Goal: Communication & Community: Answer question/provide support

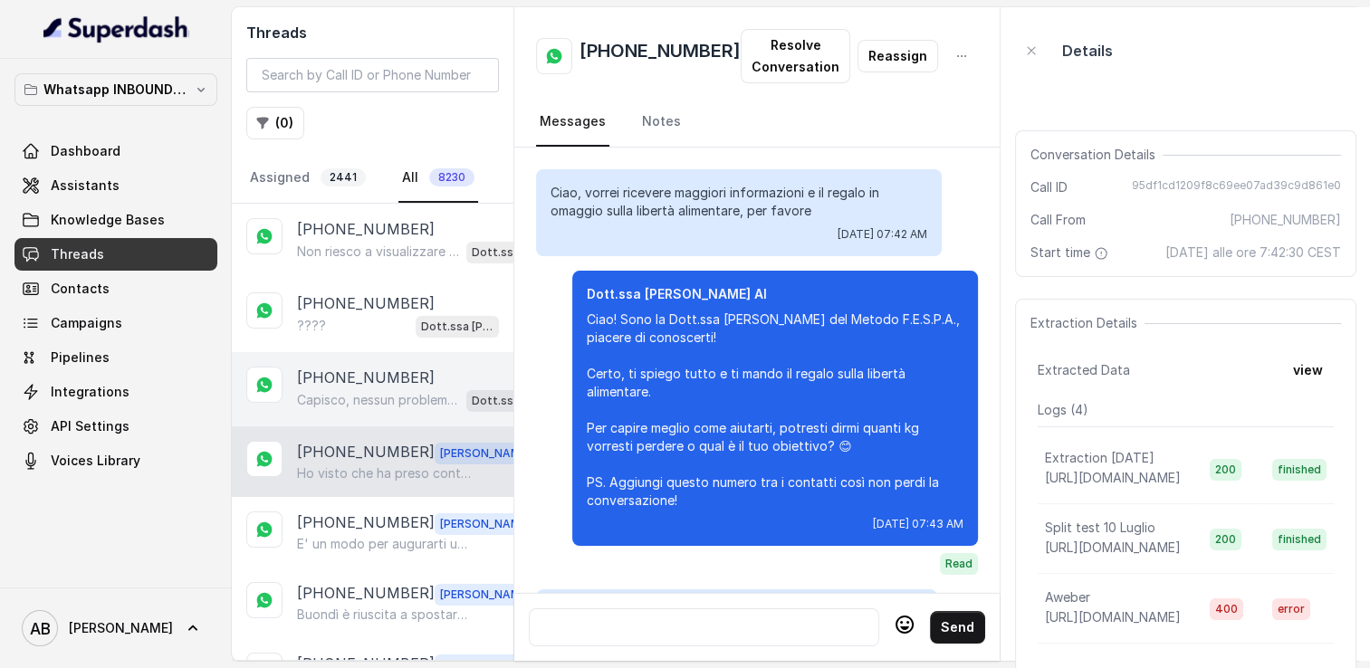
scroll to position [3583, 0]
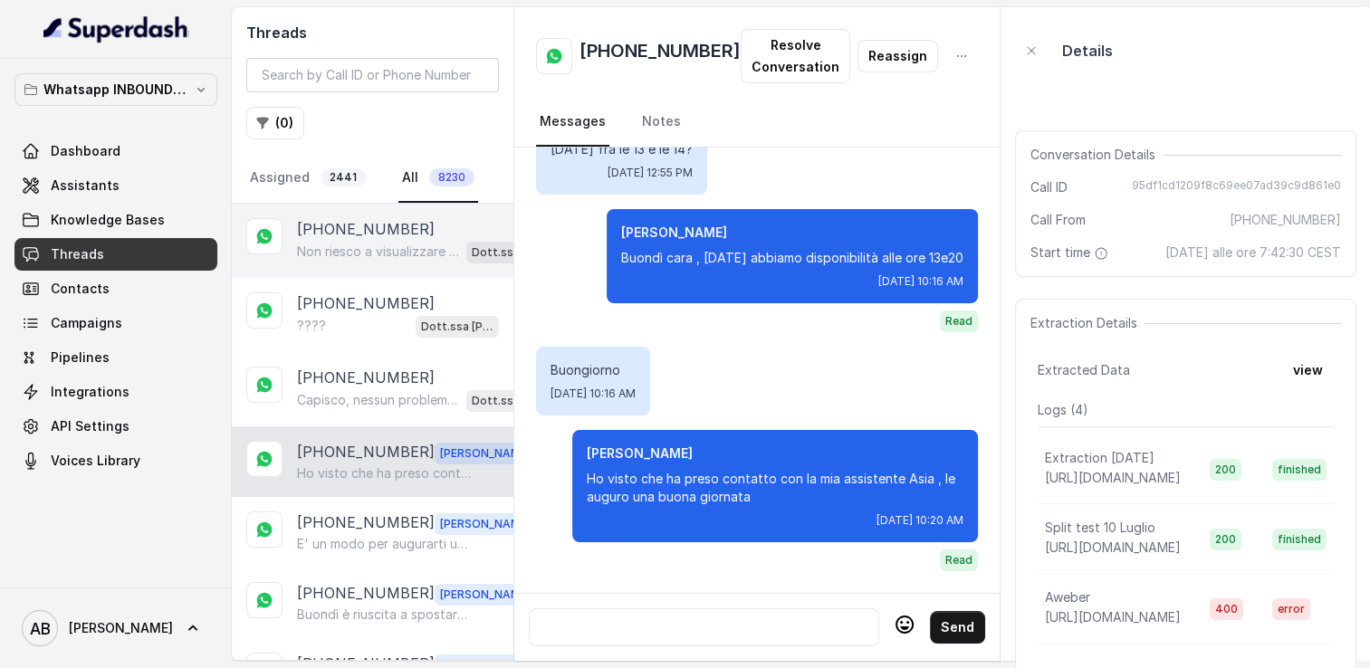
click at [361, 251] on p "Non riesco a visualizzare questo messaggio .. Sono la Dott.ssa [PERSON_NAME] de…" at bounding box center [378, 252] width 162 height 18
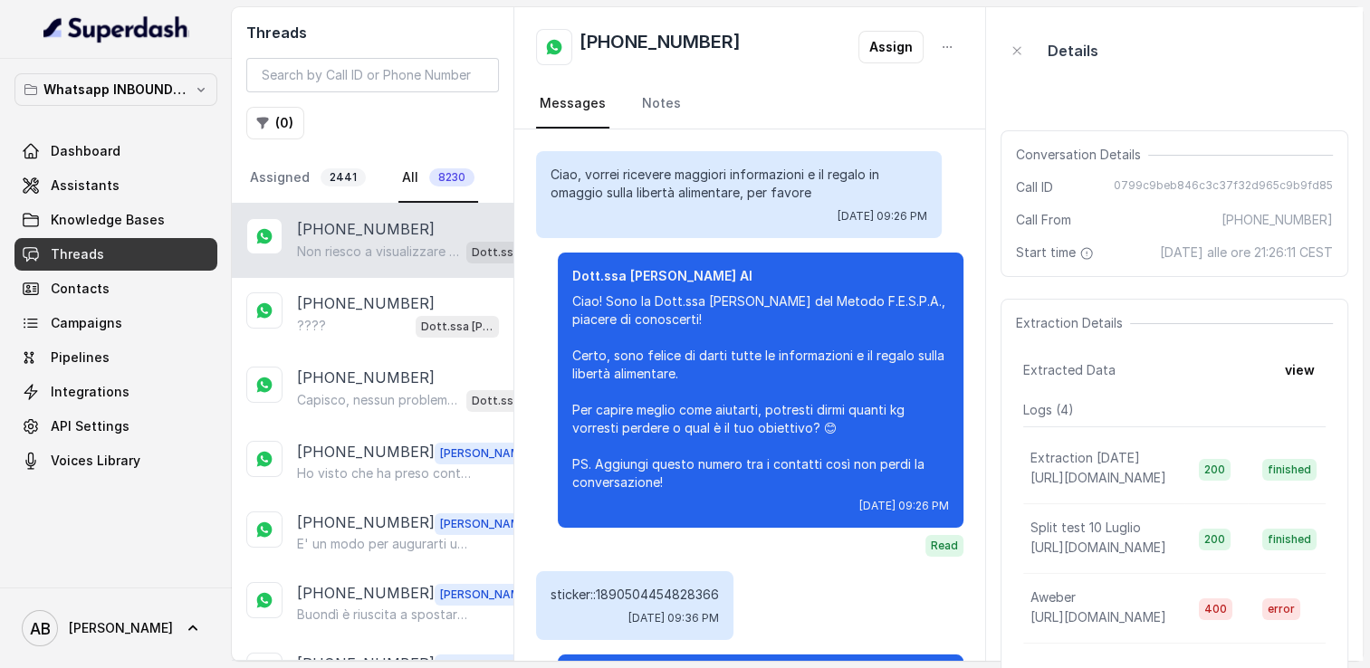
scroll to position [174, 0]
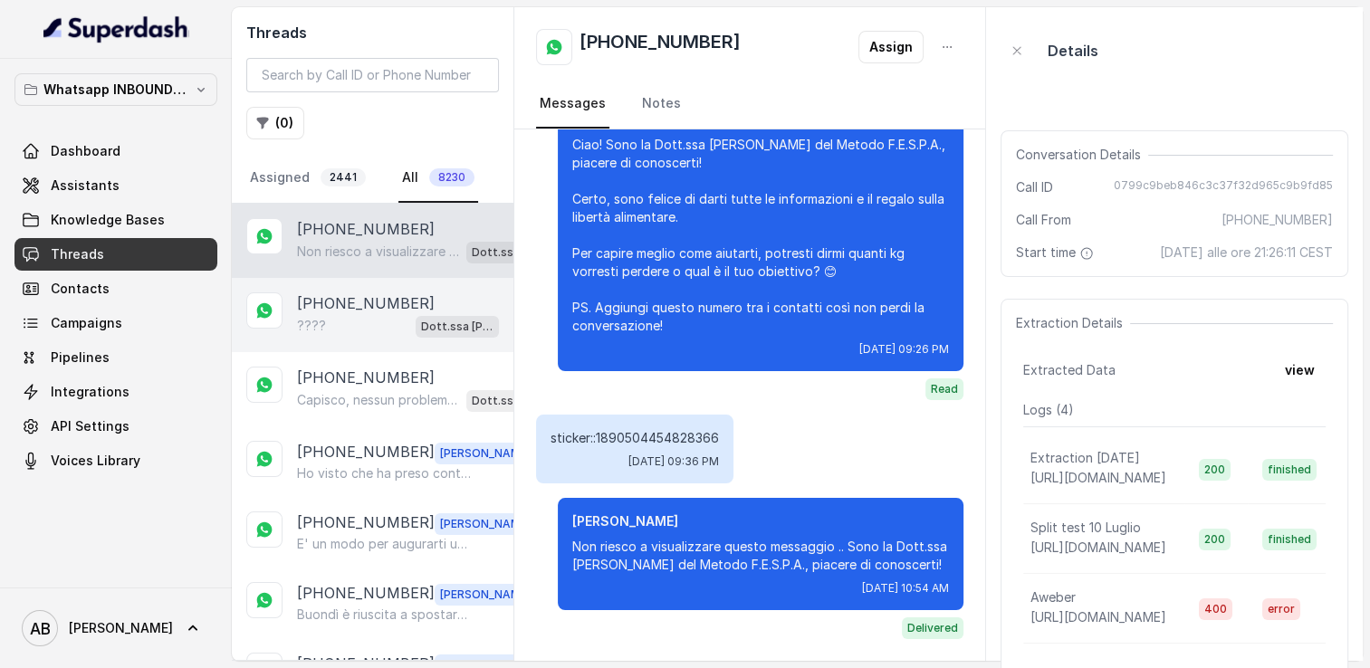
click at [315, 299] on p "[PHONE_NUMBER]" at bounding box center [366, 304] width 138 height 22
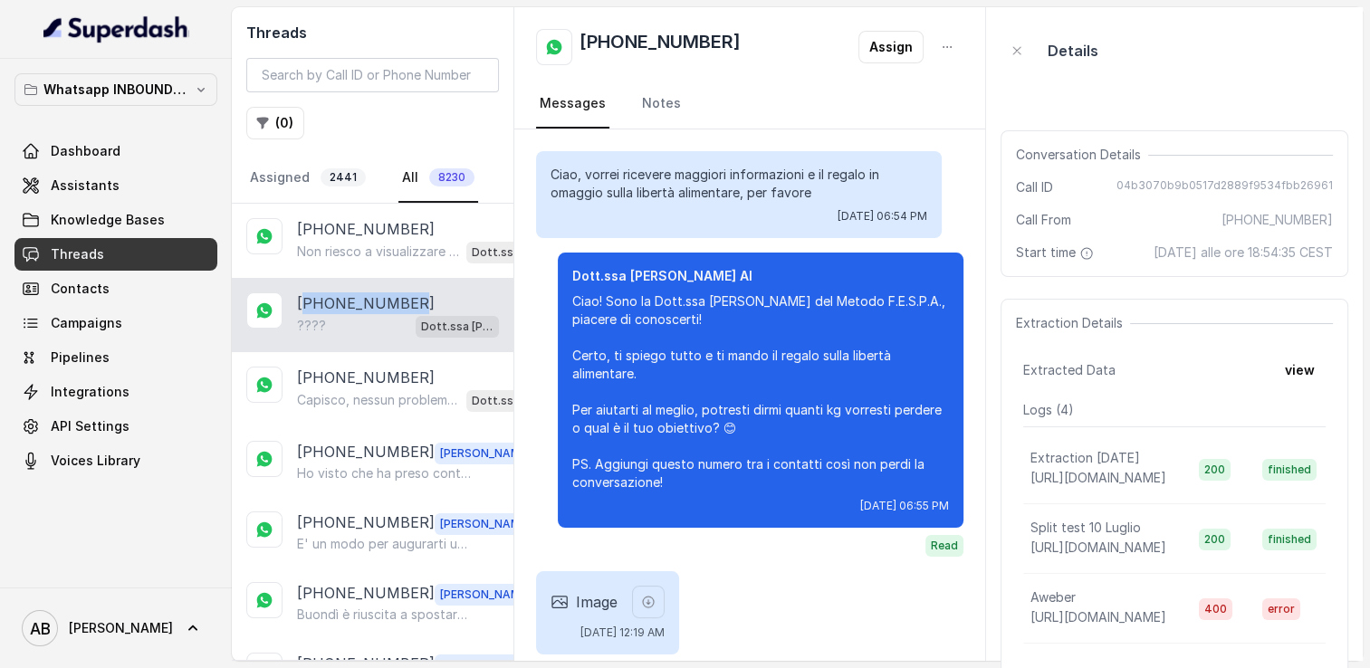
scroll to position [152, 0]
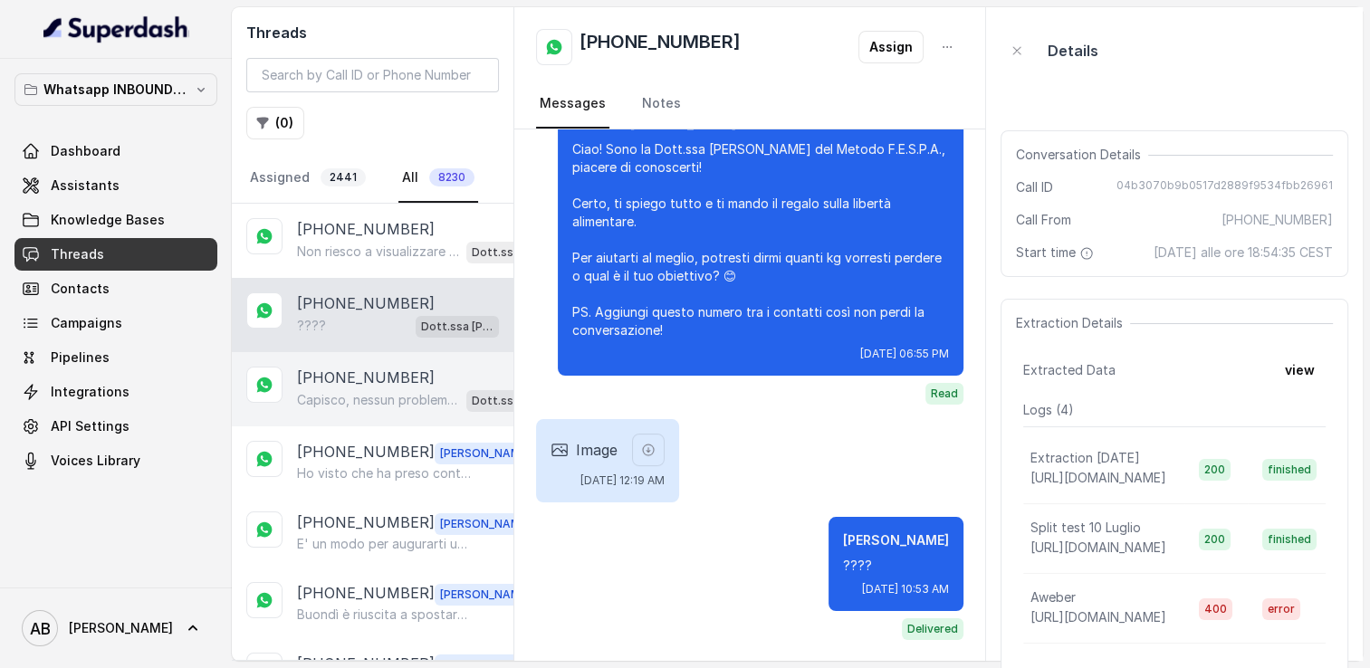
click at [331, 385] on p "[PHONE_NUMBER]" at bounding box center [366, 378] width 138 height 22
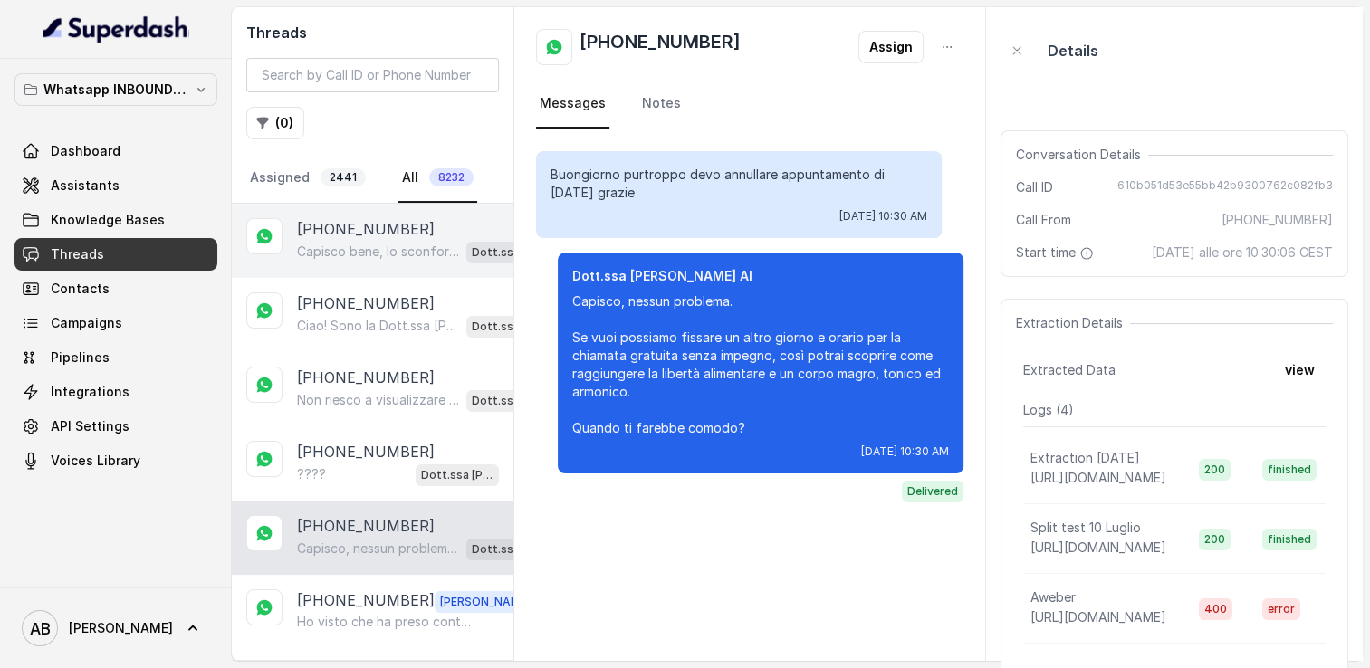
click at [370, 255] on p "Capisco bene, lo sconforto è normale quando i risultati tardano. Dimmi, oltre l…" at bounding box center [378, 252] width 162 height 18
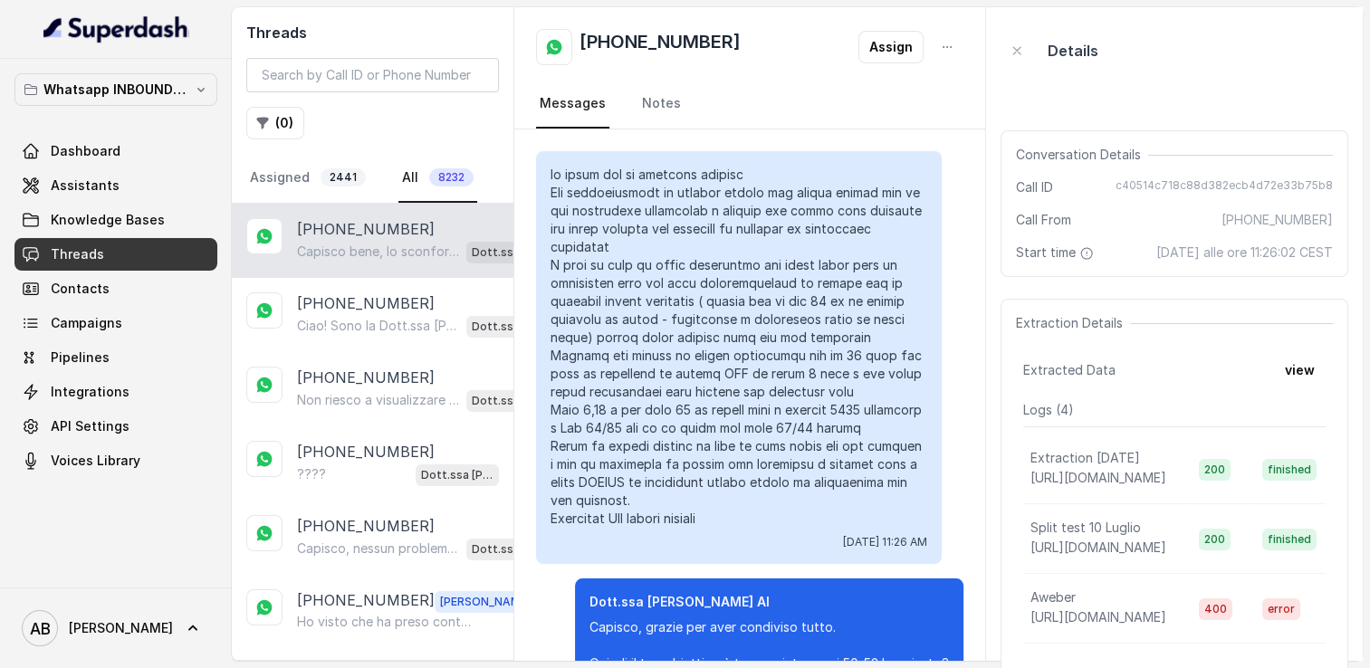
scroll to position [446, 0]
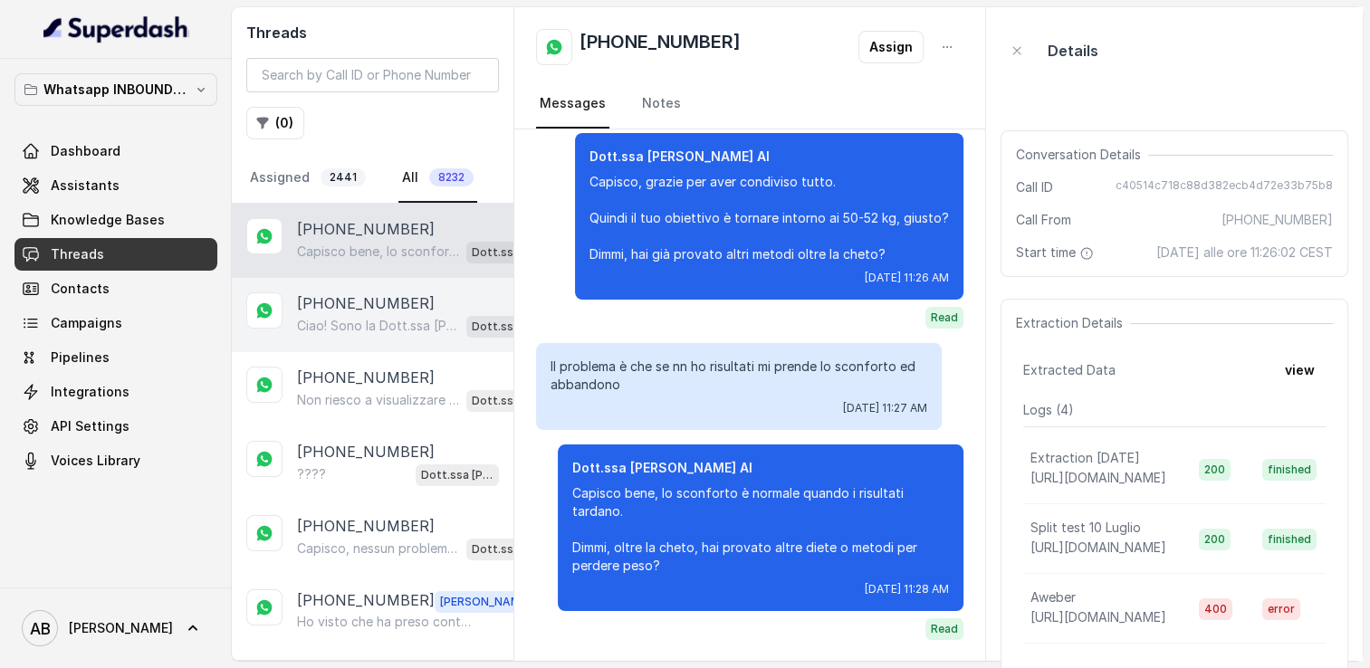
click at [341, 324] on p "Ciao! Sono la Dott.ssa [PERSON_NAME] del Metodo F.E.S.P.A., piacere di conoscer…" at bounding box center [378, 326] width 162 height 18
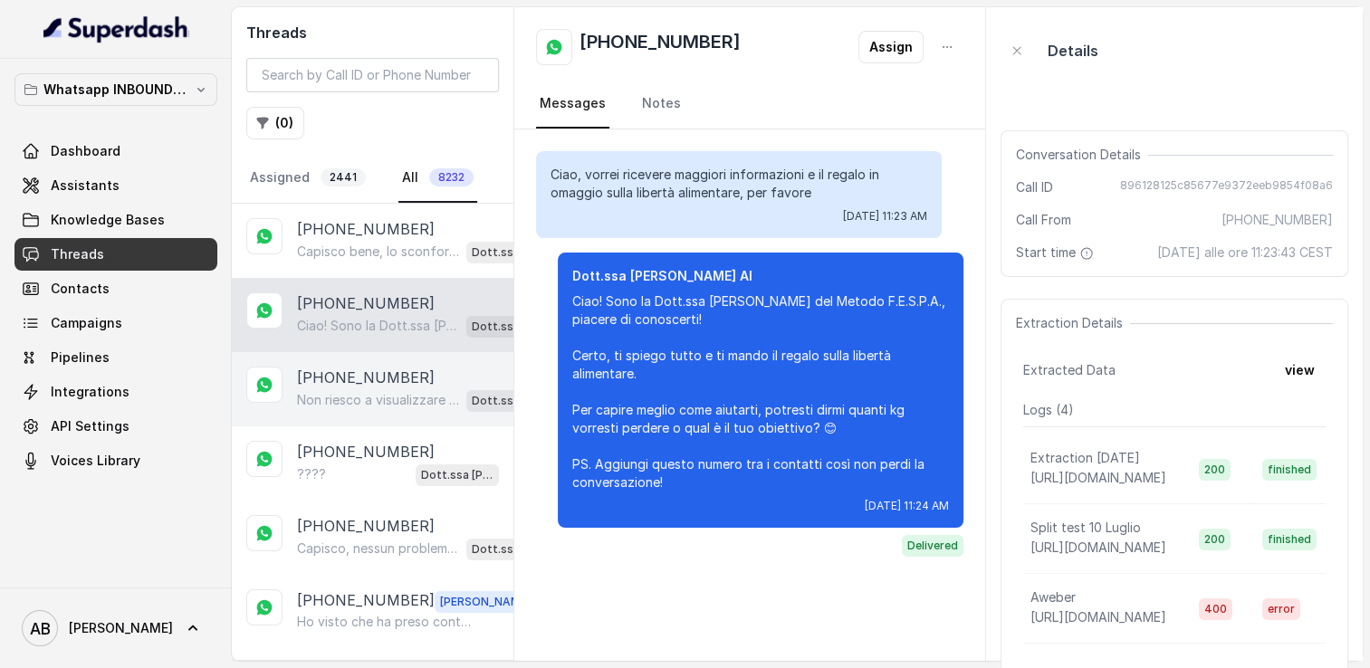
click at [348, 400] on p "Non riesco a visualizzare questo messaggio .. Sono la Dott.ssa [PERSON_NAME] de…" at bounding box center [378, 400] width 162 height 18
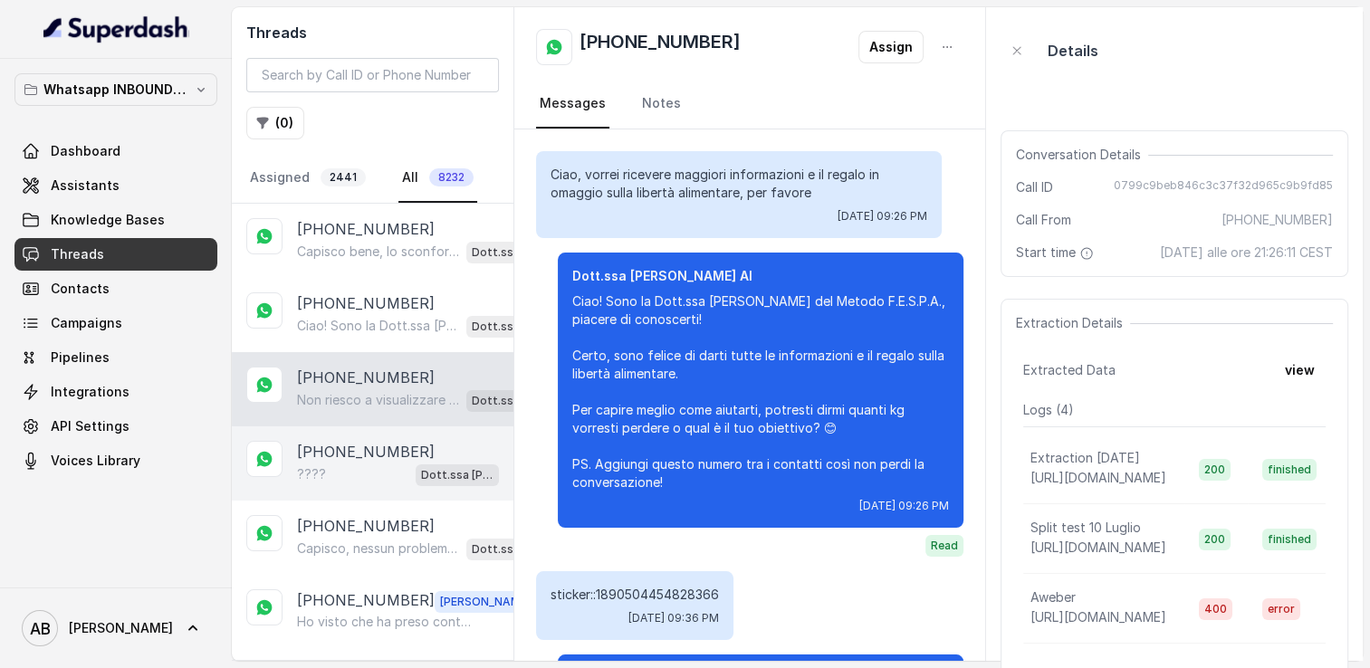
scroll to position [174, 0]
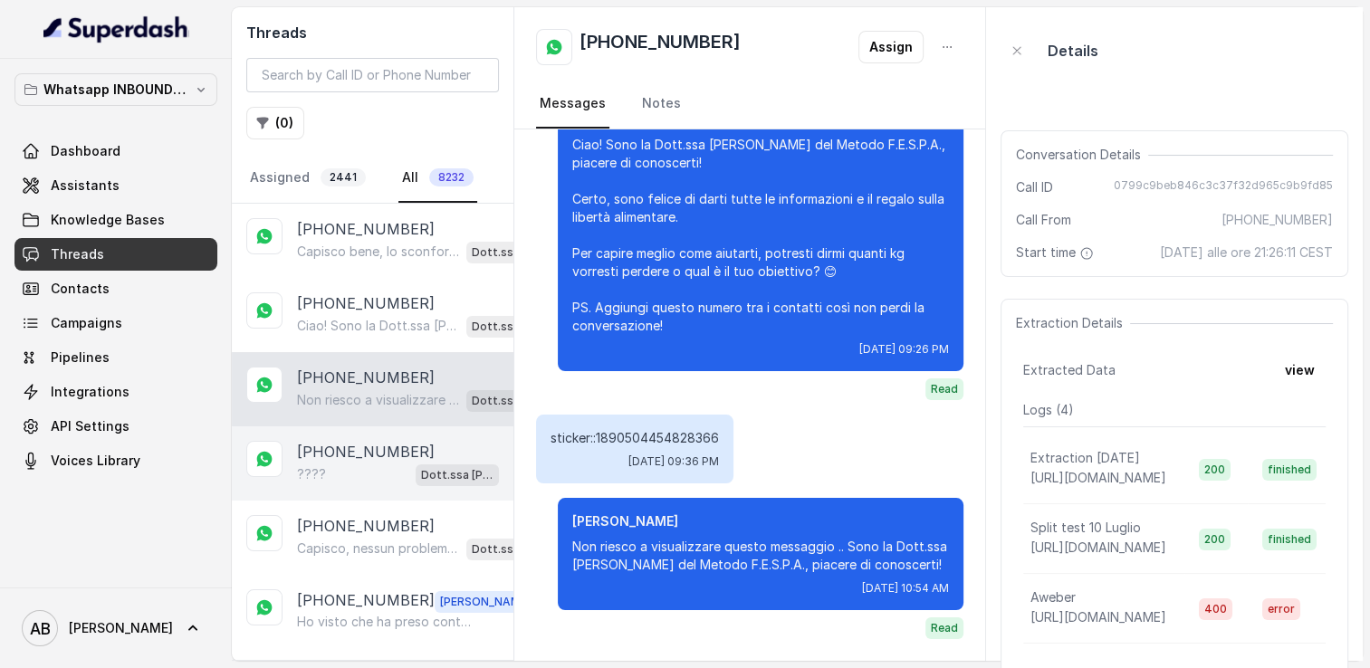
click at [353, 431] on div "[PHONE_NUMBER] ???? Dott.ssa [PERSON_NAME] AI" at bounding box center [373, 464] width 282 height 74
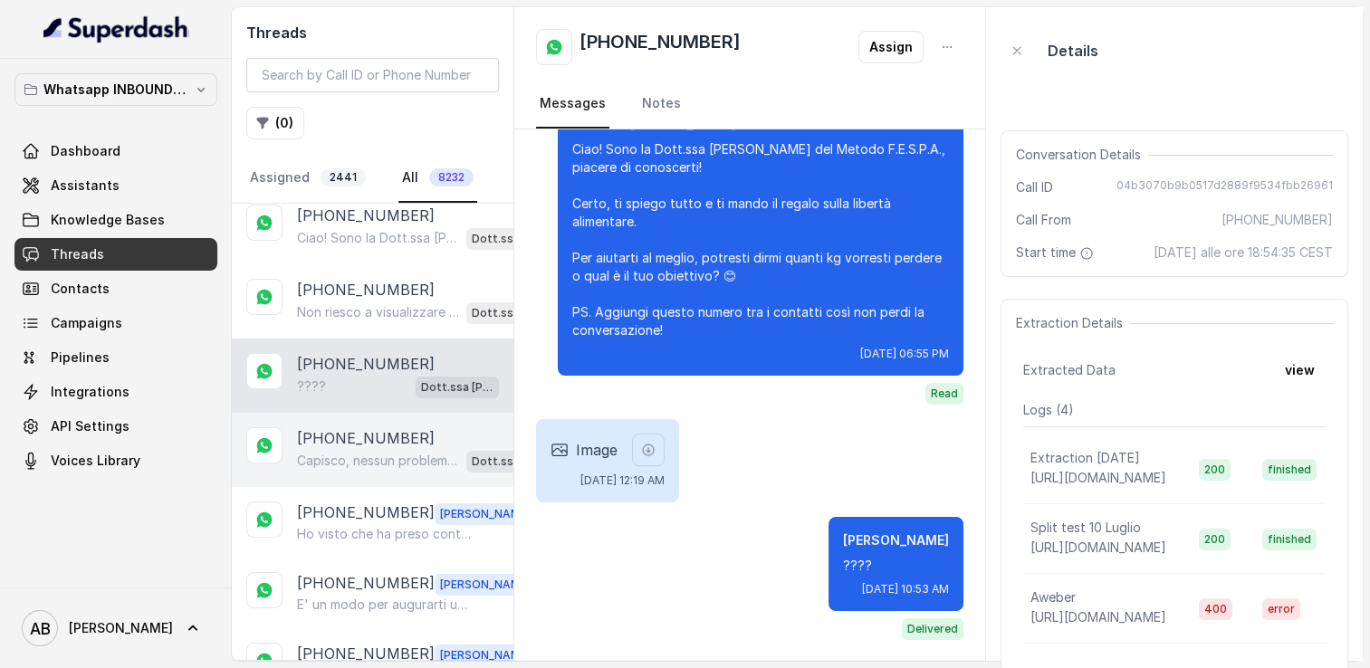
scroll to position [91, 0]
click at [350, 418] on div "[PHONE_NUMBER] Capisco, nessun problema. Se vuoi possiamo fissare un altro gior…" at bounding box center [373, 447] width 282 height 74
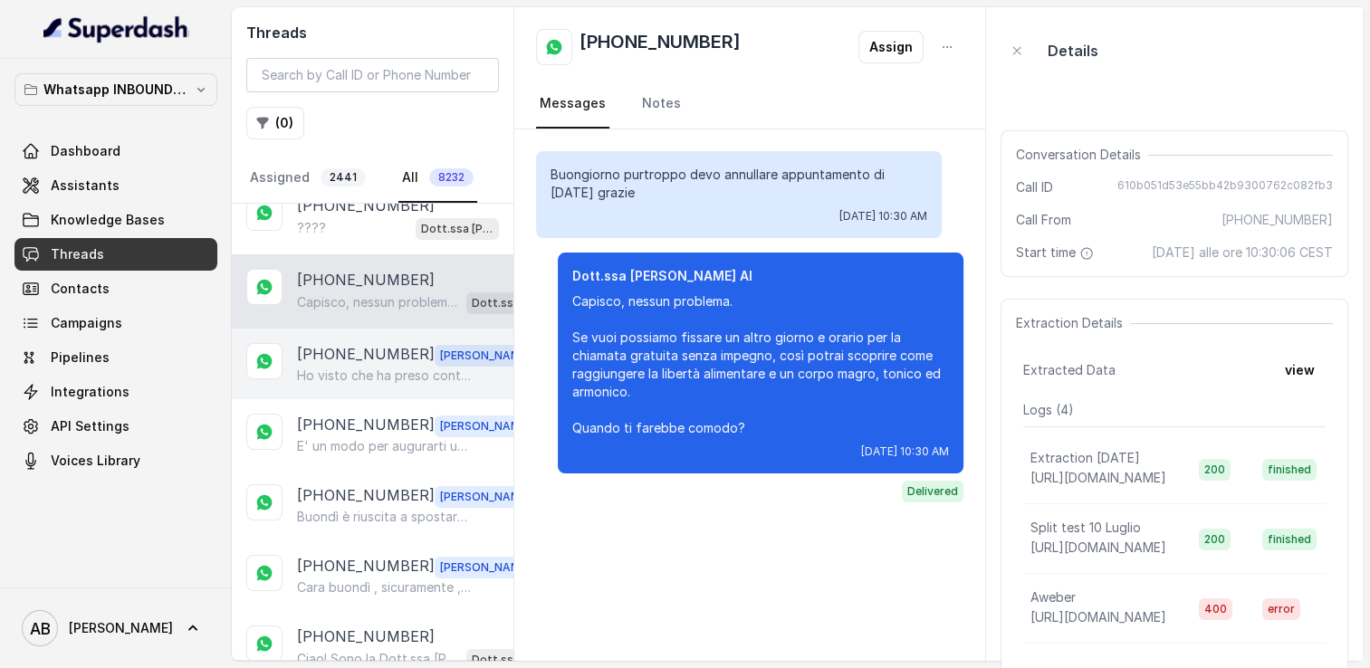
scroll to position [272, 0]
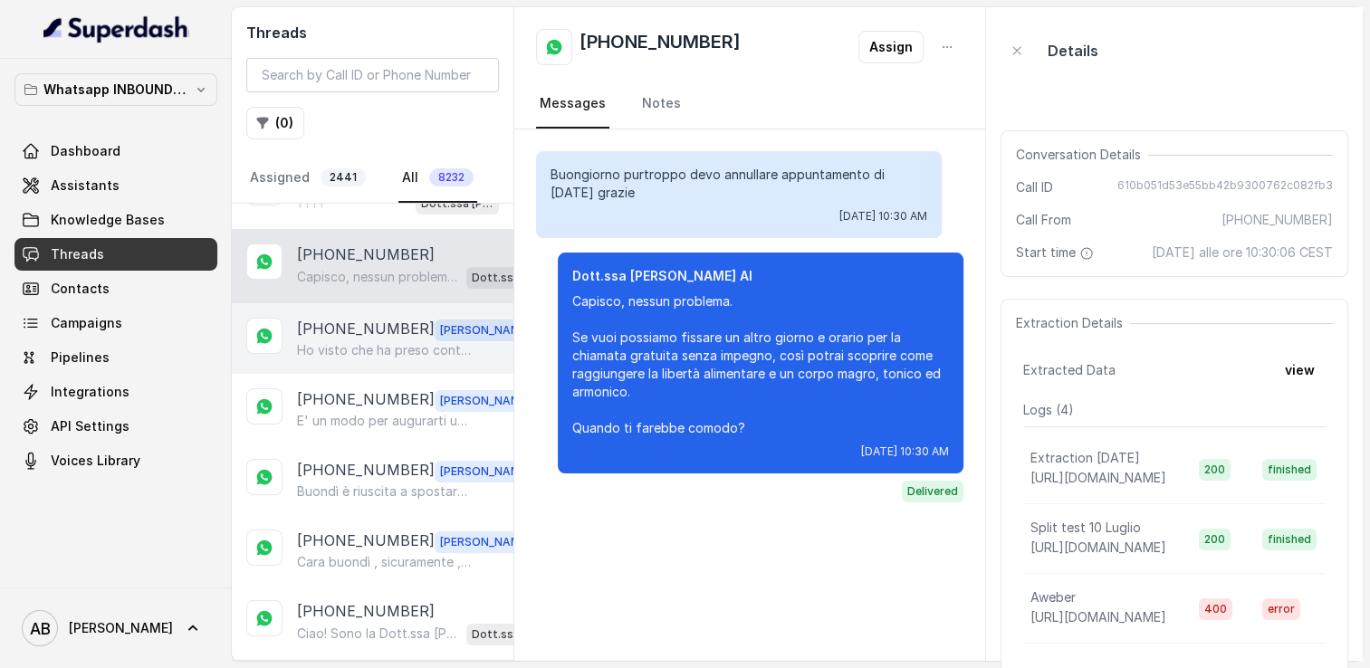
click at [373, 341] on p "Ho visto che ha preso contatto con la mia assistente Asia , le auguro una buona…" at bounding box center [384, 350] width 174 height 18
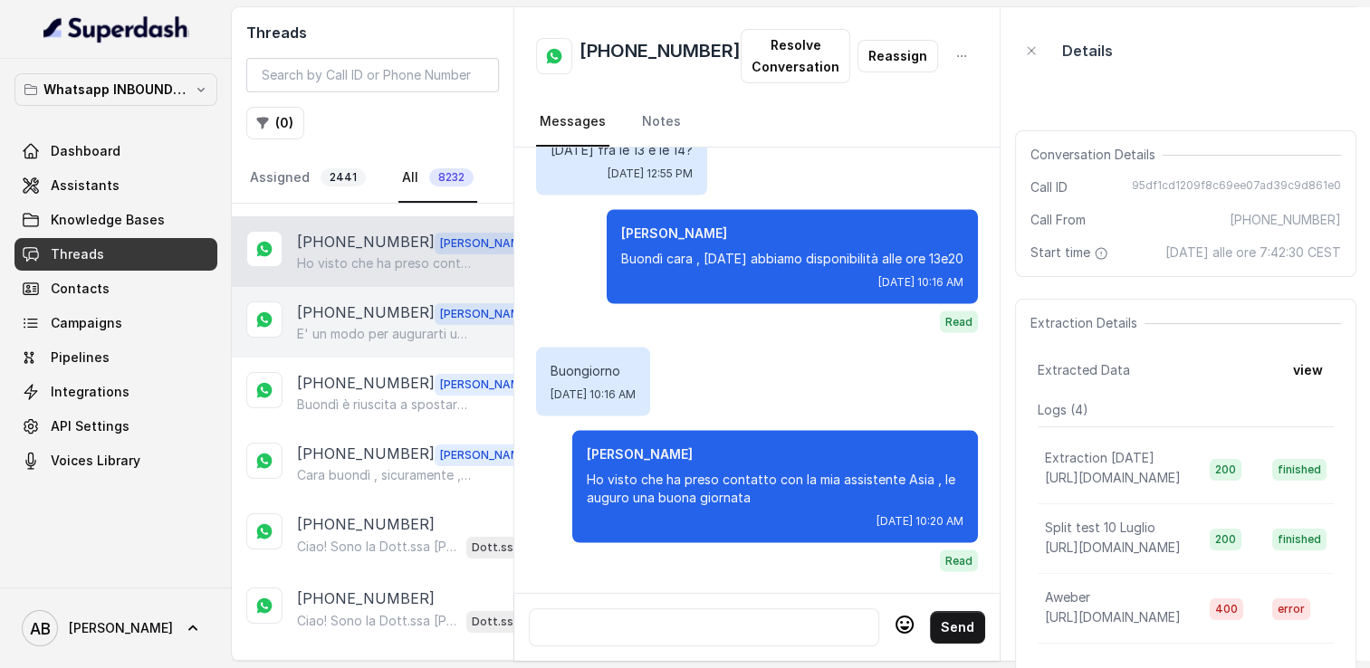
scroll to position [362, 0]
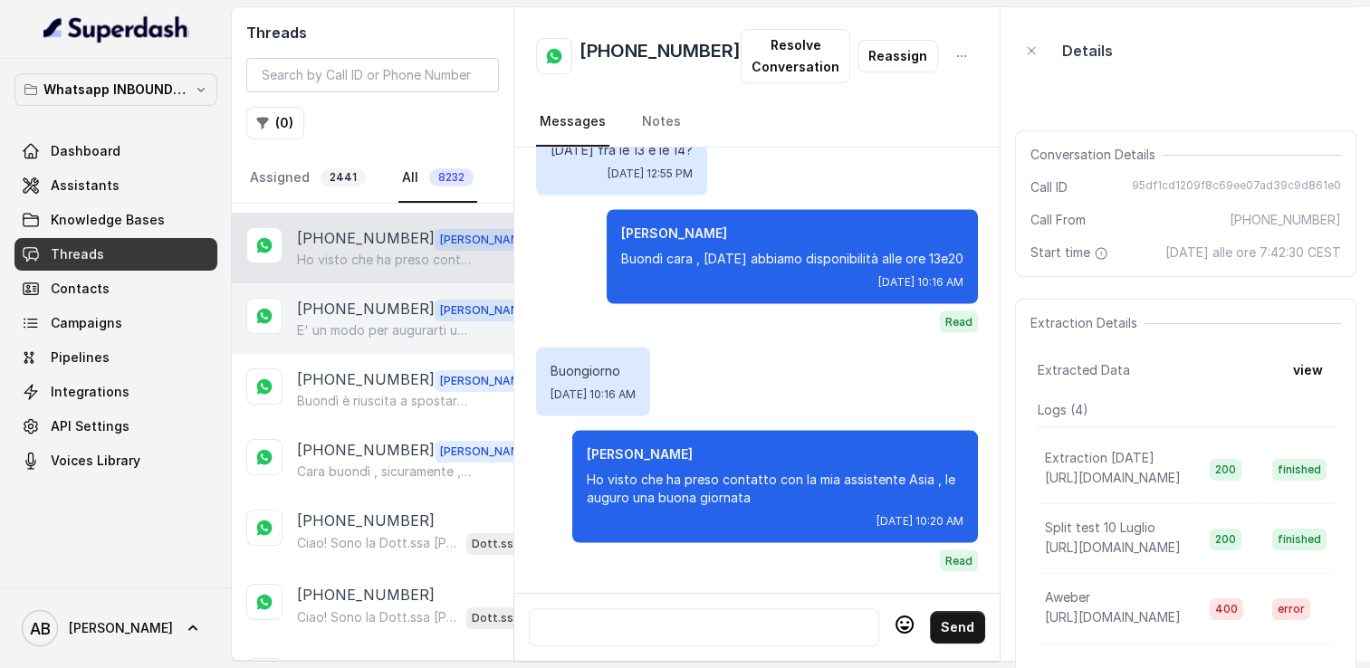
click at [366, 324] on p "E' un modo per augurarti una buona chiamata 🌺" at bounding box center [384, 331] width 174 height 18
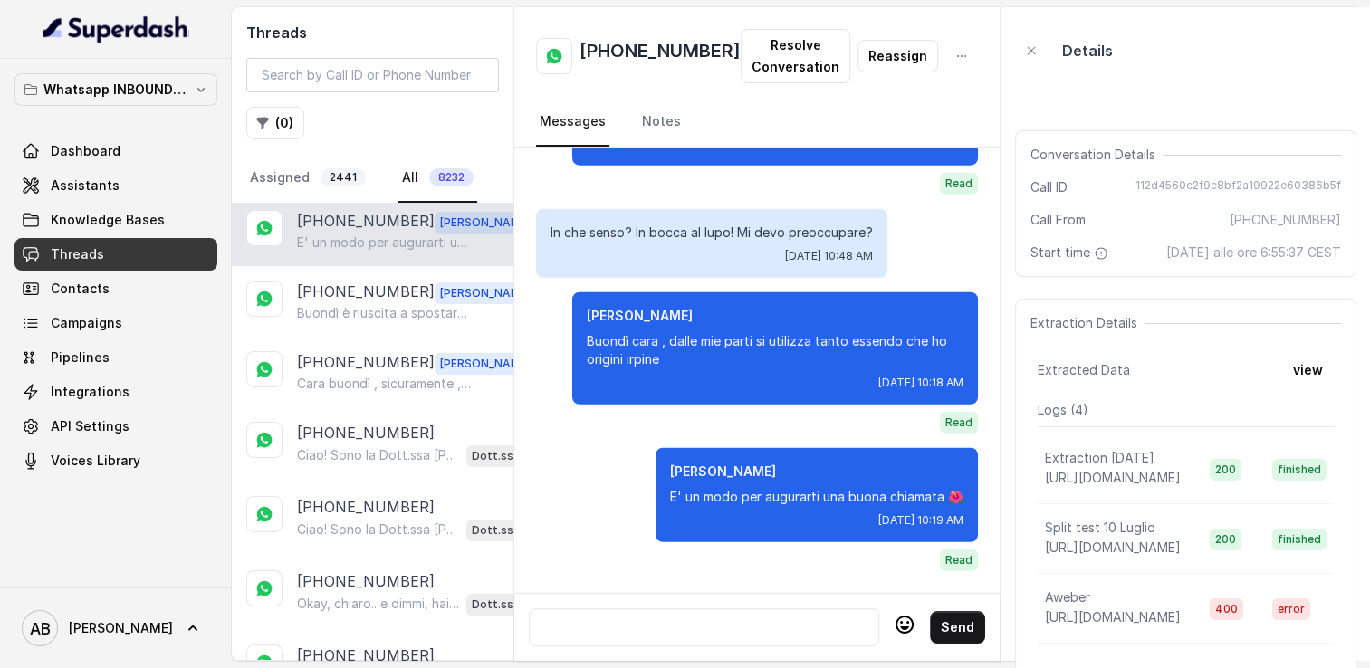
scroll to position [453, 0]
click at [376, 304] on p "Buondì è riuscita a spostare l'appuntamento ?" at bounding box center [384, 311] width 174 height 18
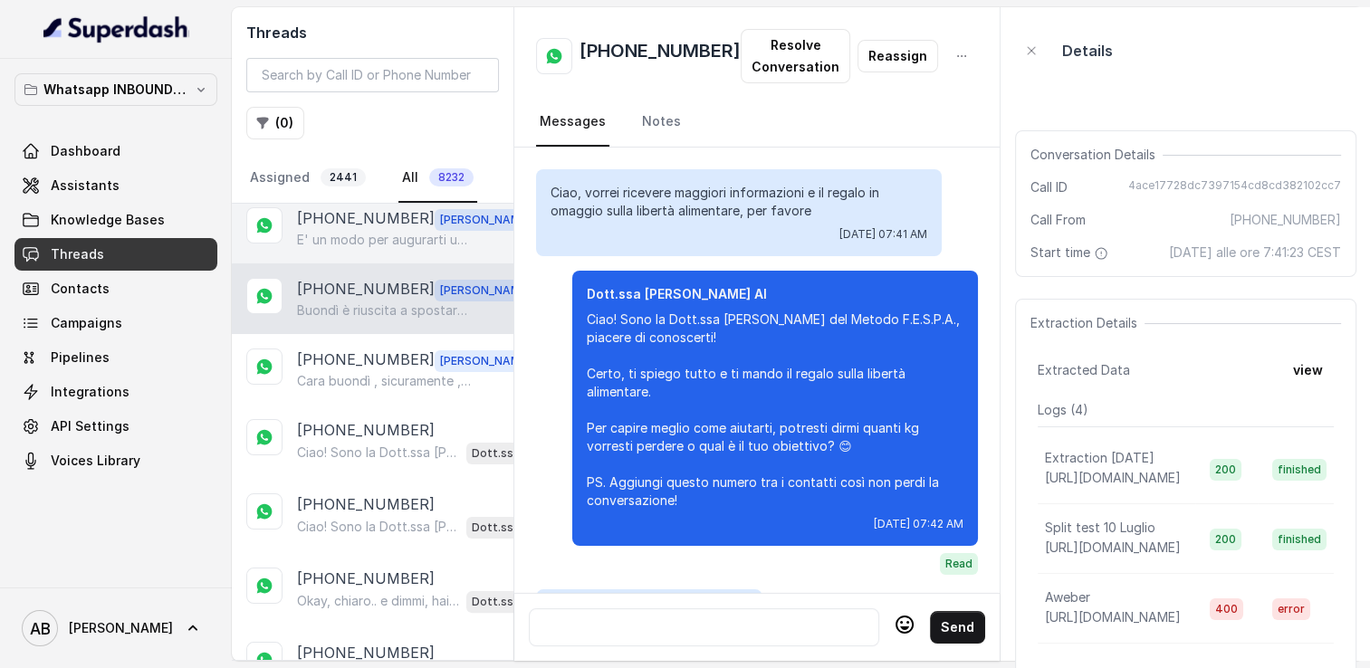
scroll to position [2638, 0]
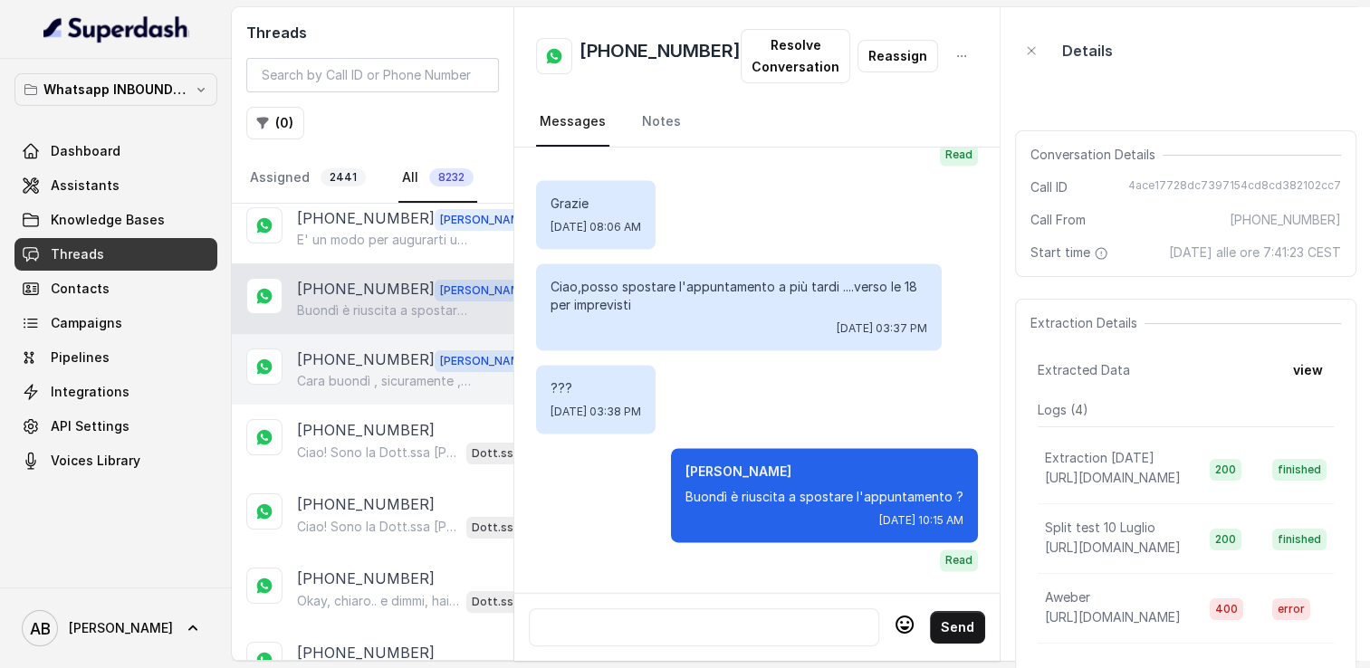
click at [358, 355] on p "[PHONE_NUMBER]" at bounding box center [366, 361] width 138 height 24
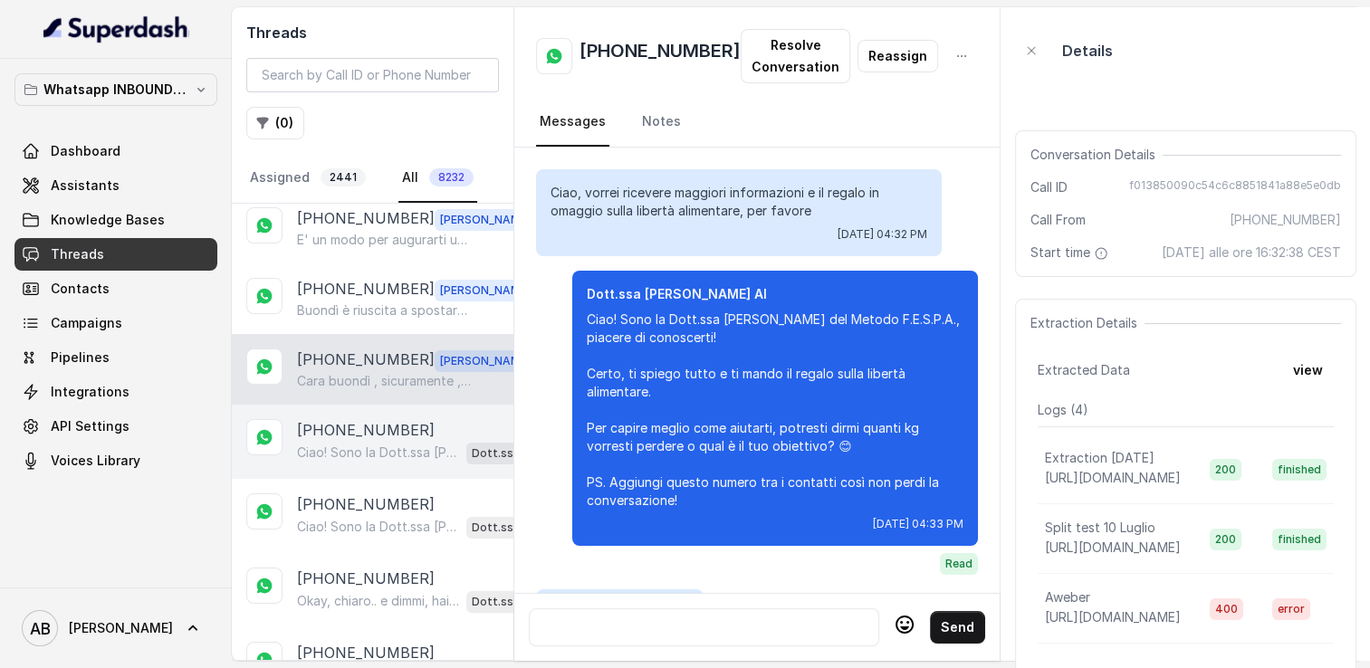
scroll to position [2721, 0]
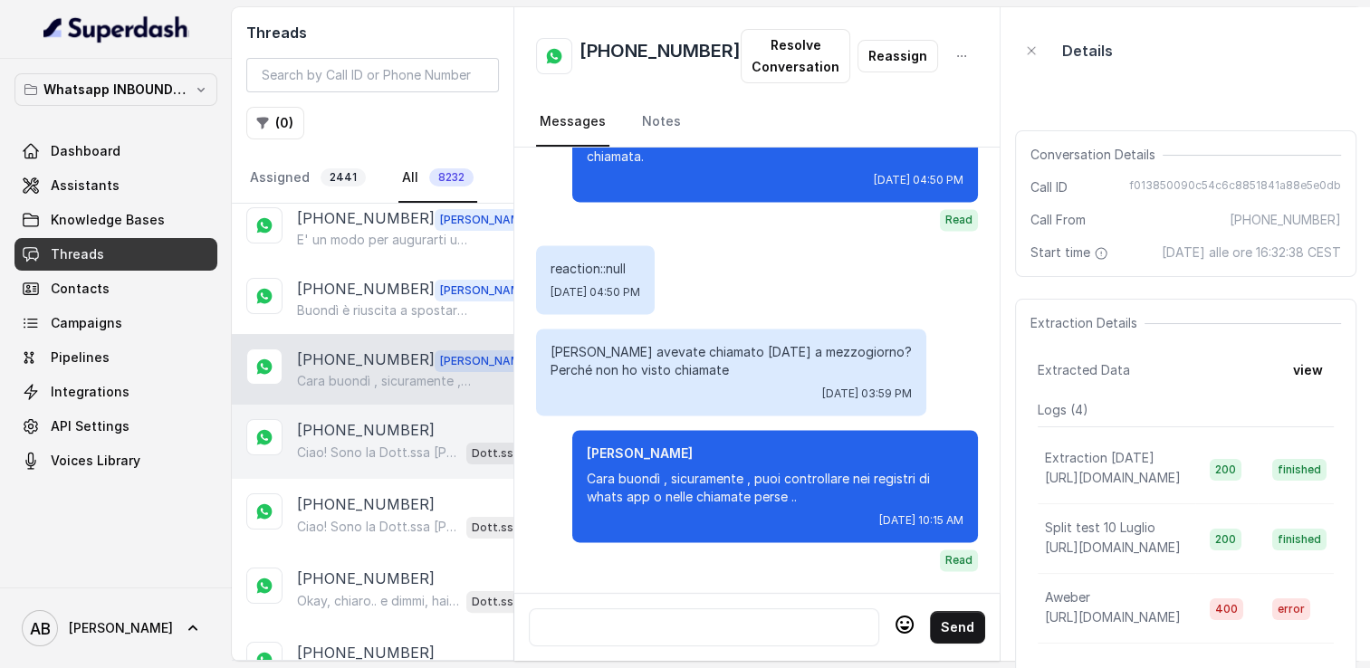
click at [362, 419] on p "[PHONE_NUMBER]" at bounding box center [366, 430] width 138 height 22
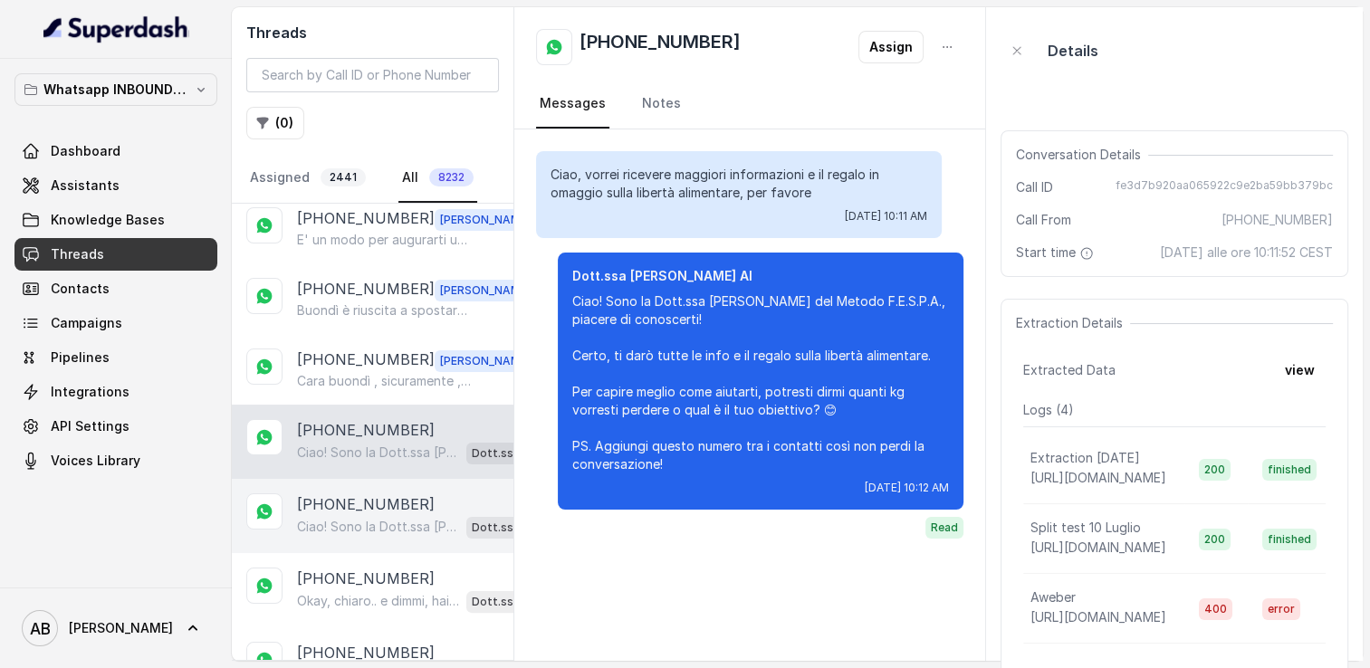
click at [370, 480] on div "[PHONE_NUMBER] Ciao! Sono la Dott.ssa [PERSON_NAME] del Metodo F.E.S.P.A., piac…" at bounding box center [373, 516] width 282 height 74
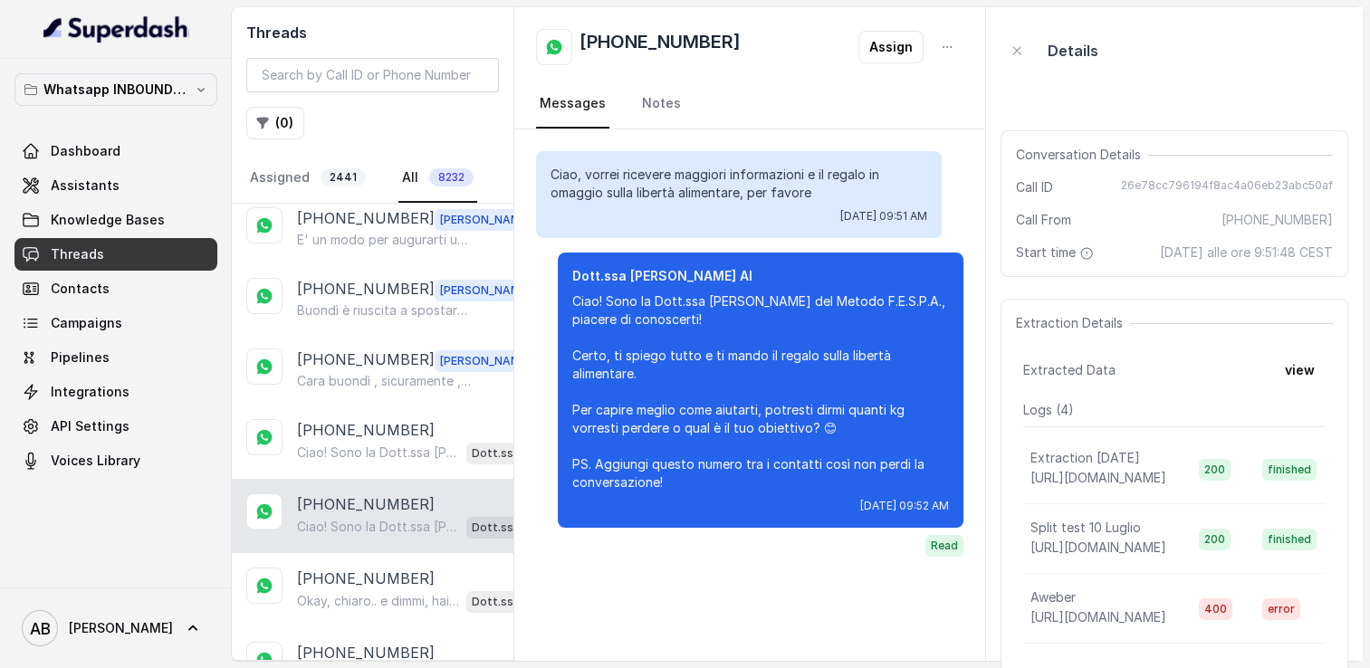
click at [370, 520] on p "Ciao! Sono la Dott.ssa [PERSON_NAME] del Metodo F.E.S.P.A., piacere di conoscer…" at bounding box center [378, 527] width 162 height 18
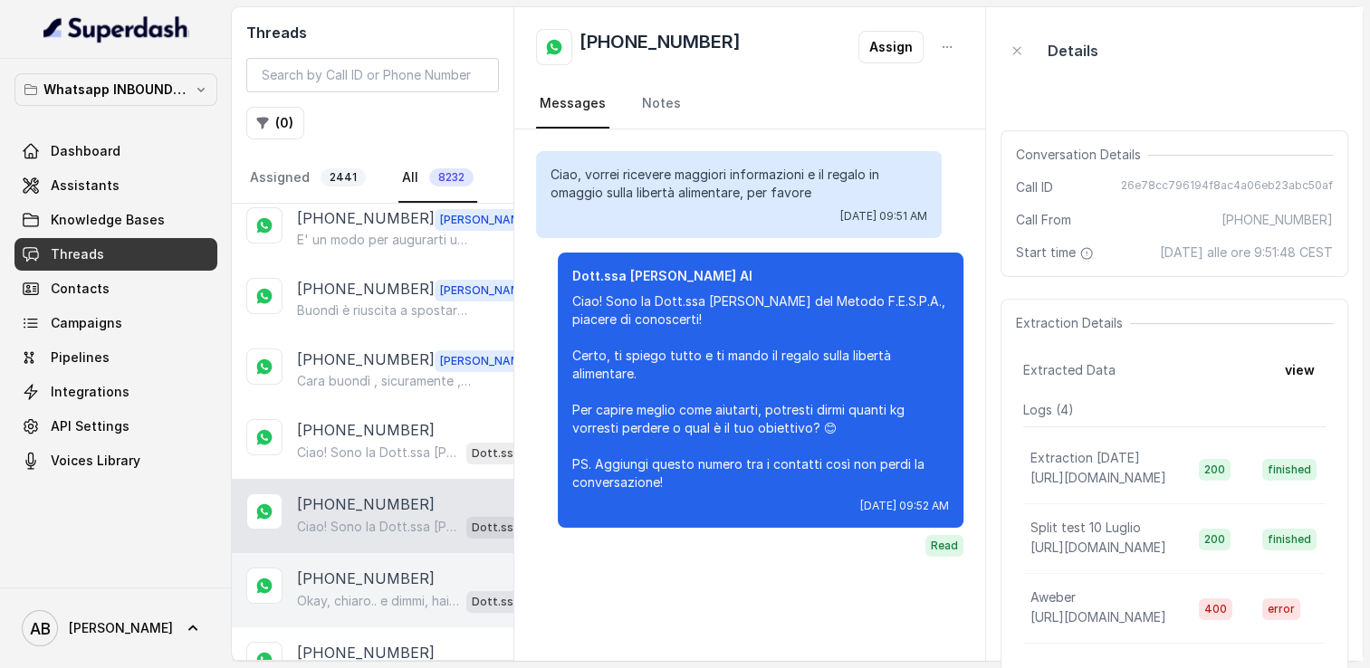
click at [365, 577] on p "[PHONE_NUMBER]" at bounding box center [366, 579] width 138 height 22
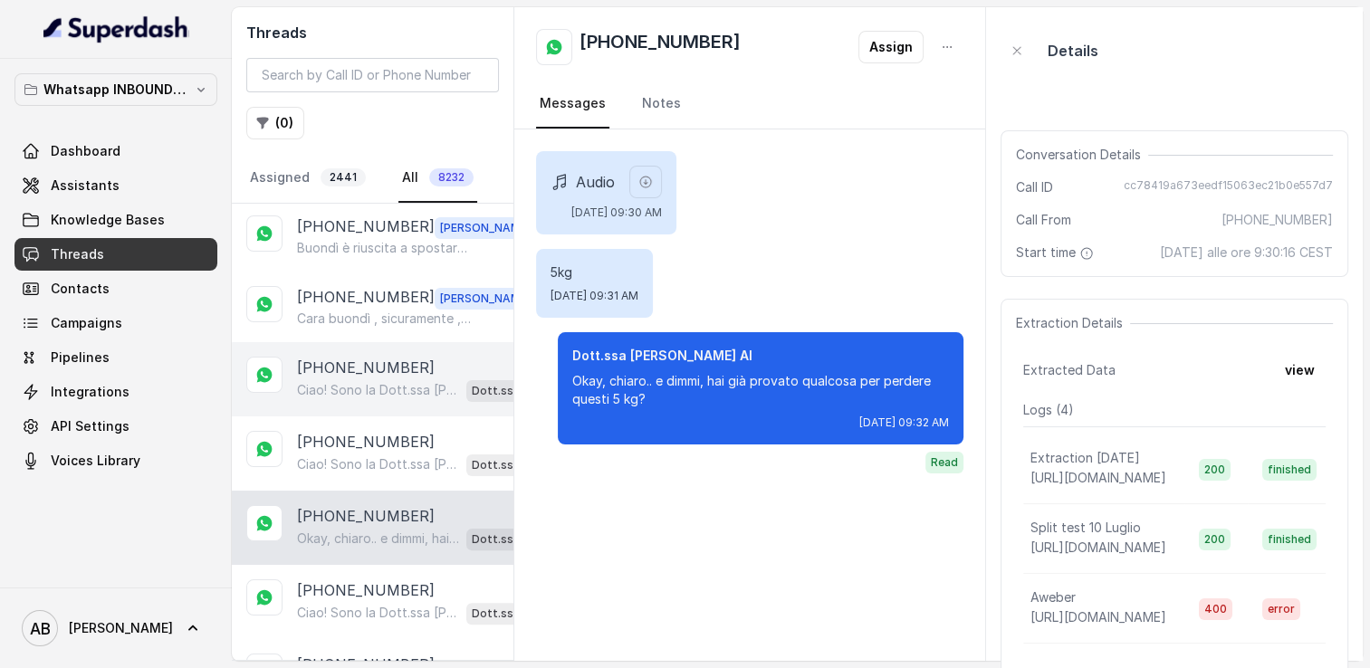
scroll to position [725, 0]
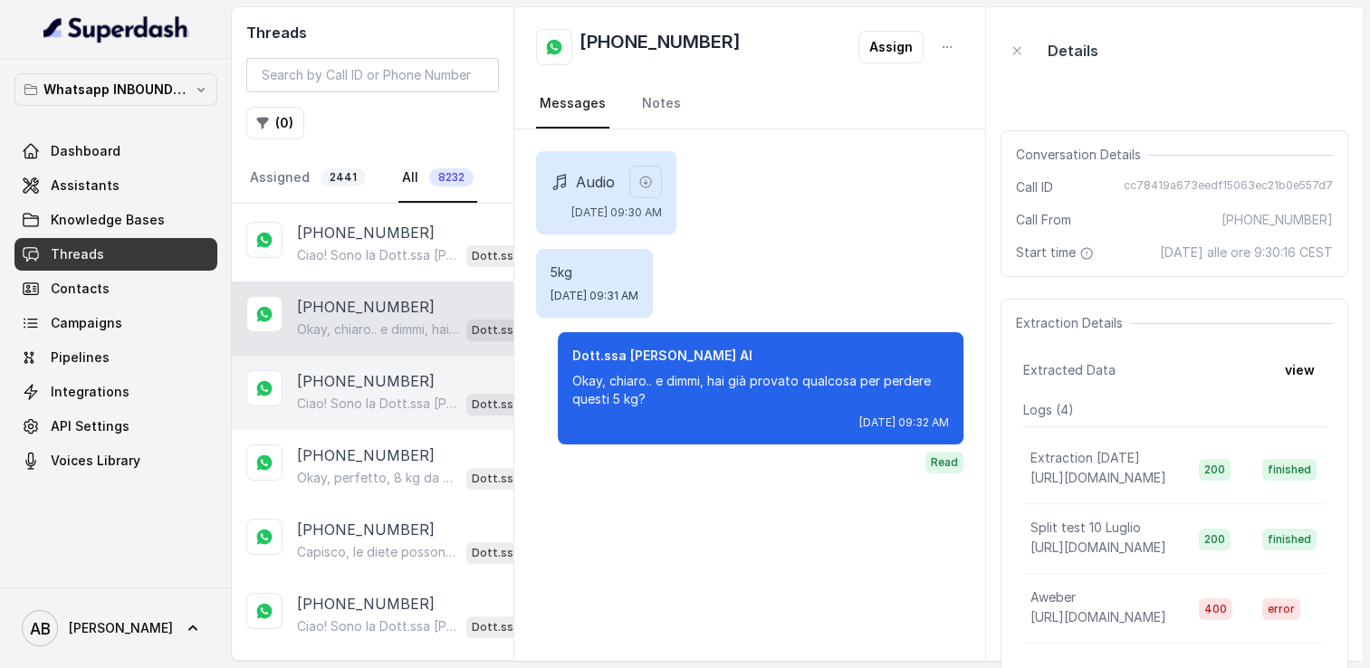
click at [361, 404] on div "Ciao! Sono la Dott.ssa [PERSON_NAME] del Metodo F.E.S.P.A., piacere di conoscer…" at bounding box center [423, 404] width 253 height 24
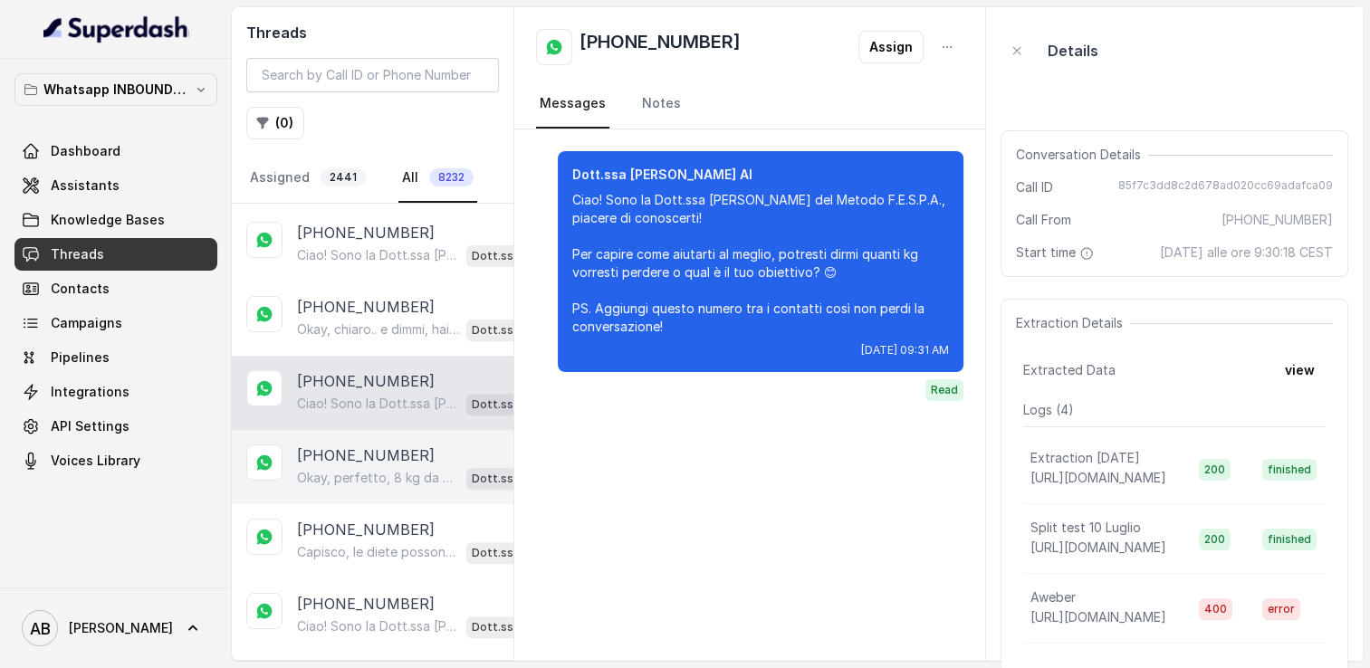
click at [351, 476] on p "Okay, perfetto, 8 kg da perdere. Dimmi, hai già provato qualcosa in passato per…" at bounding box center [378, 478] width 162 height 18
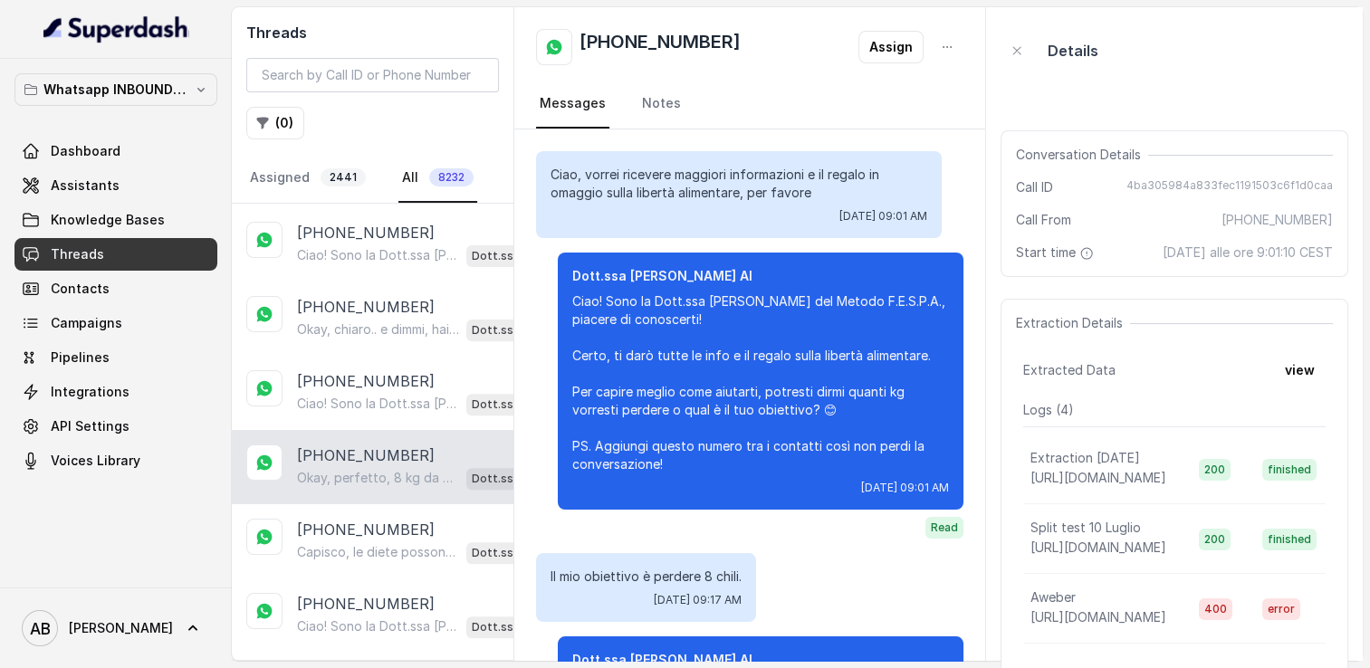
scroll to position [174, 0]
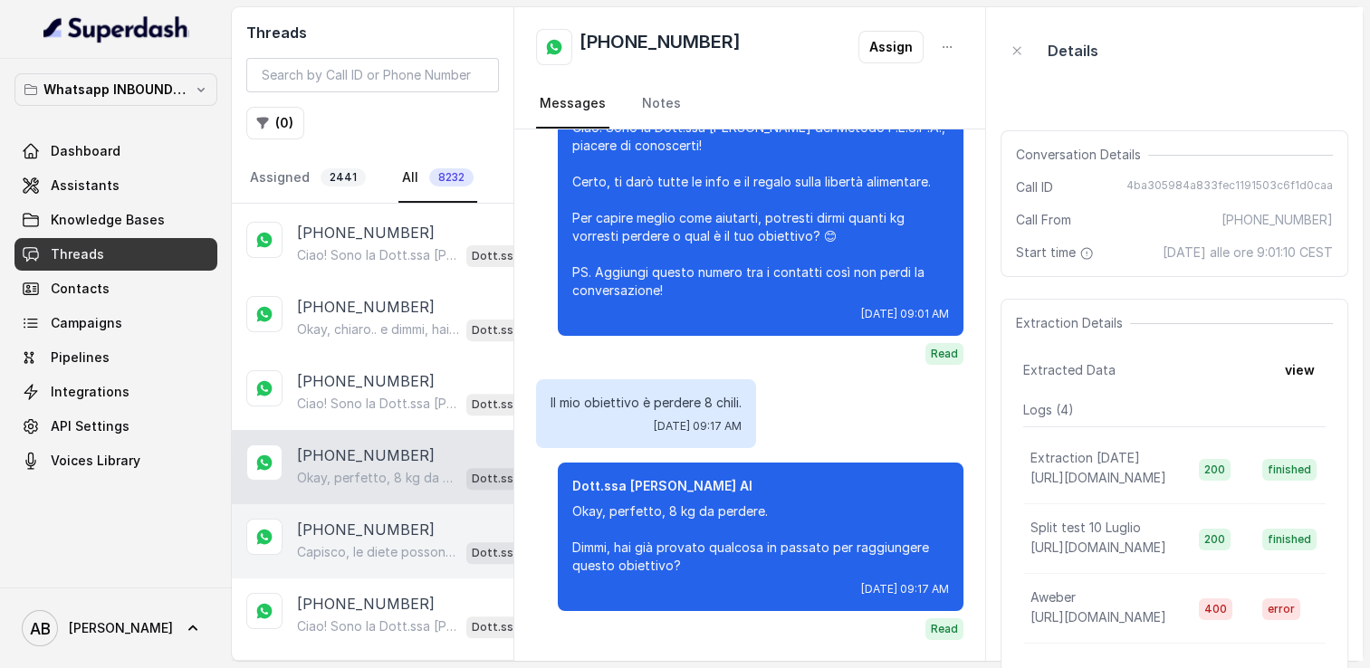
click at [346, 543] on p "Capisco, le diete possono essere davvero faticose. Dimmi, quanti kg vorresti pe…" at bounding box center [378, 552] width 162 height 18
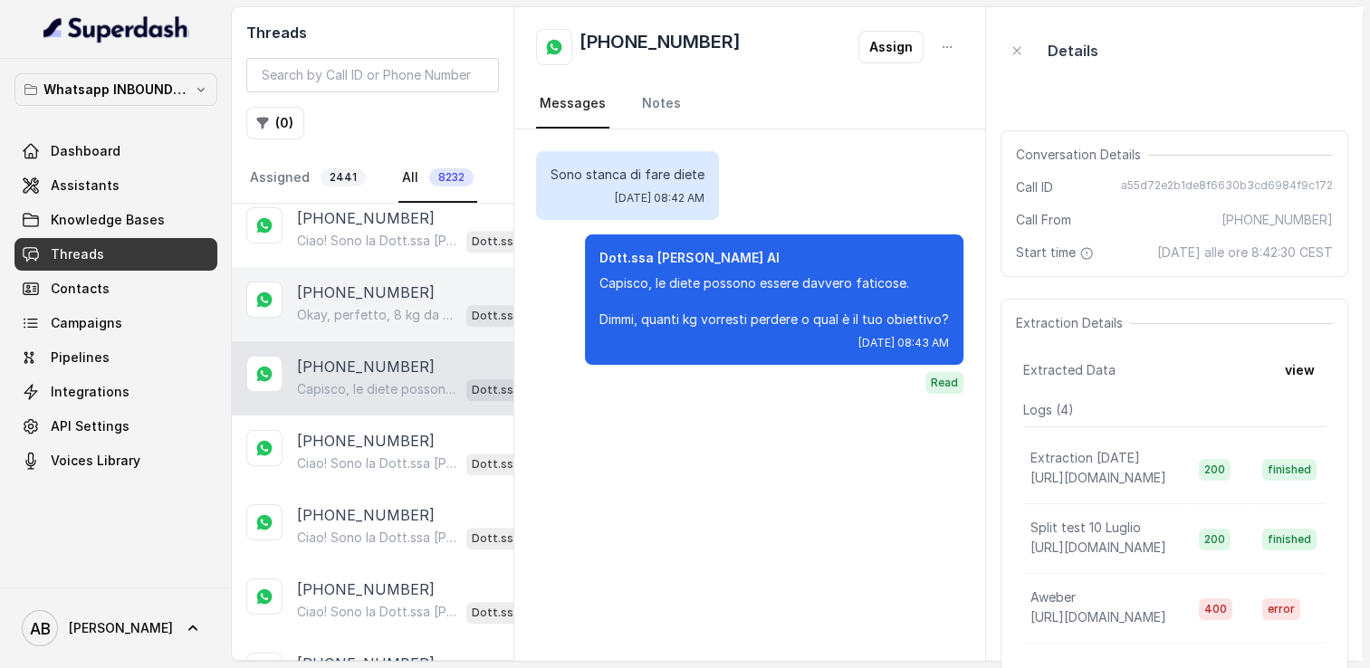
scroll to position [906, 0]
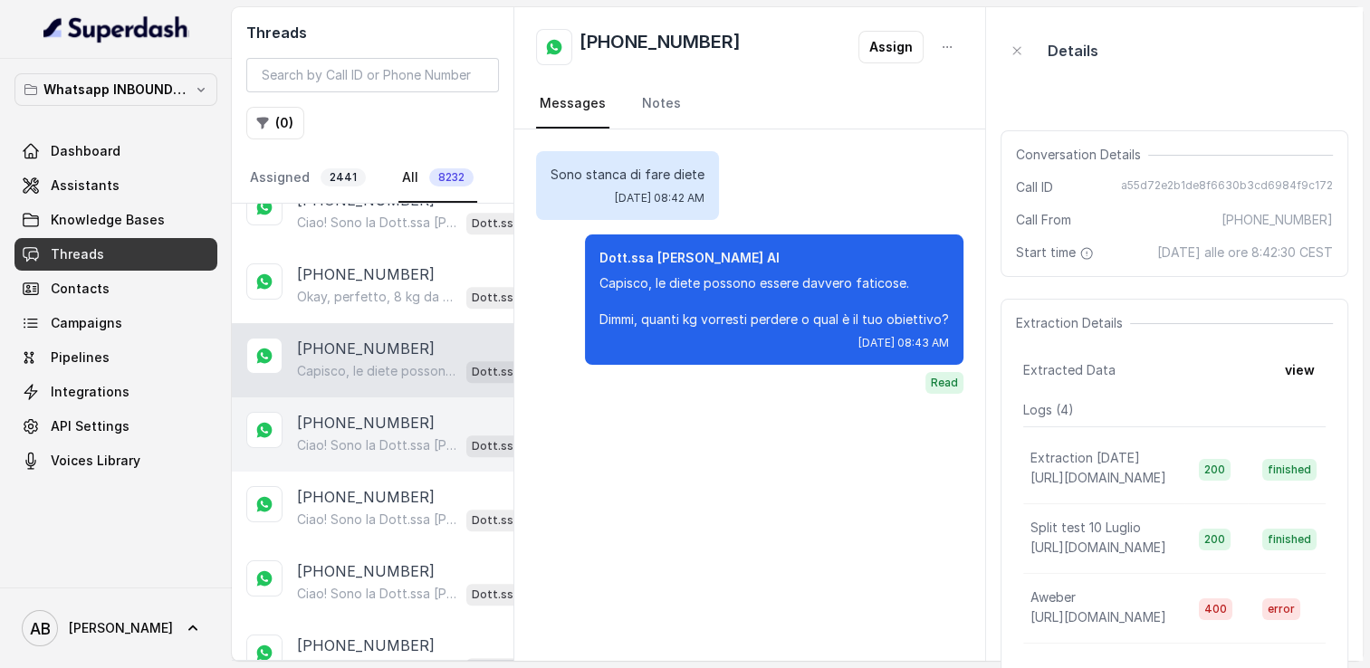
click at [355, 412] on p "[PHONE_NUMBER]" at bounding box center [366, 423] width 138 height 22
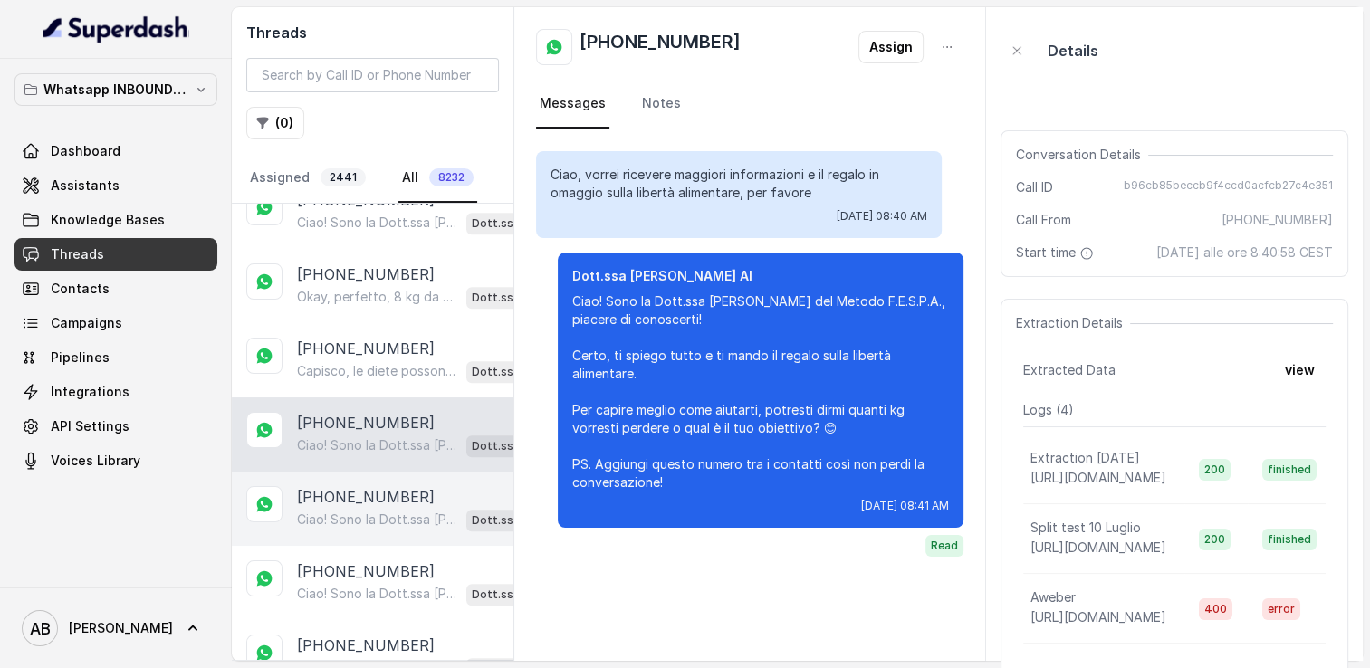
click at [348, 511] on p "Ciao! Sono la Dott.ssa [PERSON_NAME] del Metodo F.E.S.P.A., piacere di conoscer…" at bounding box center [378, 520] width 162 height 18
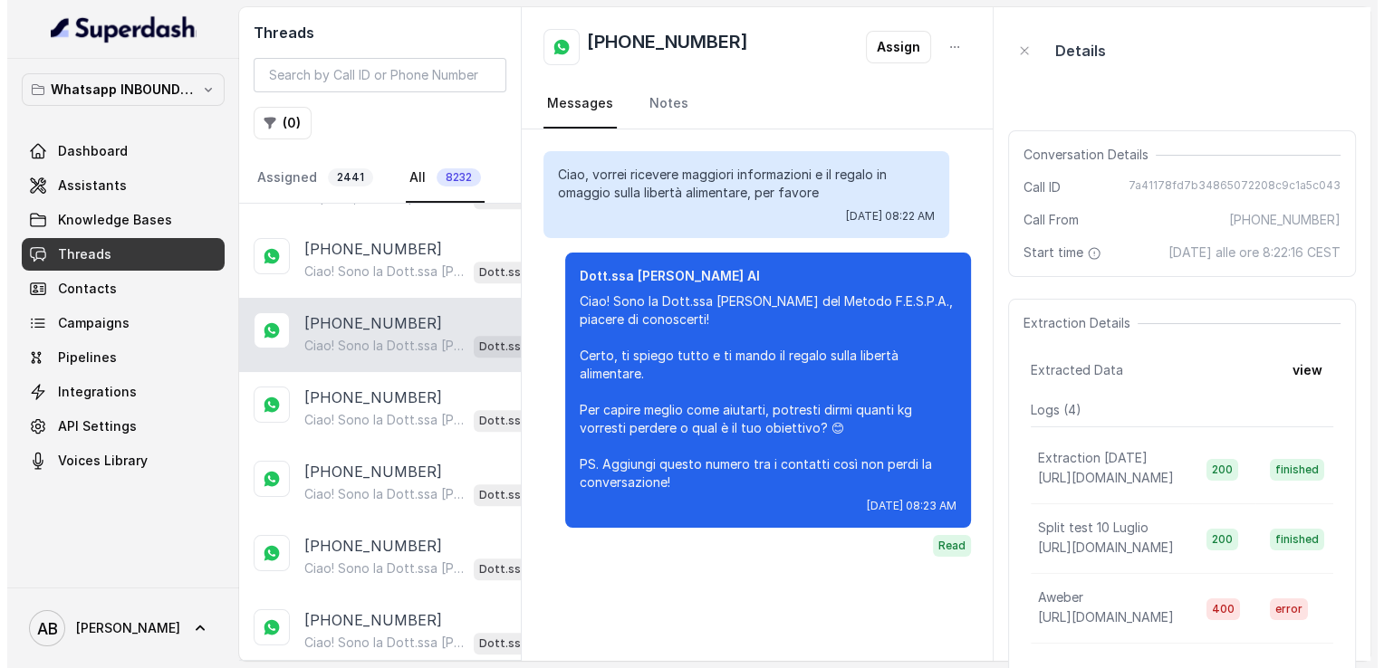
scroll to position [1178, 0]
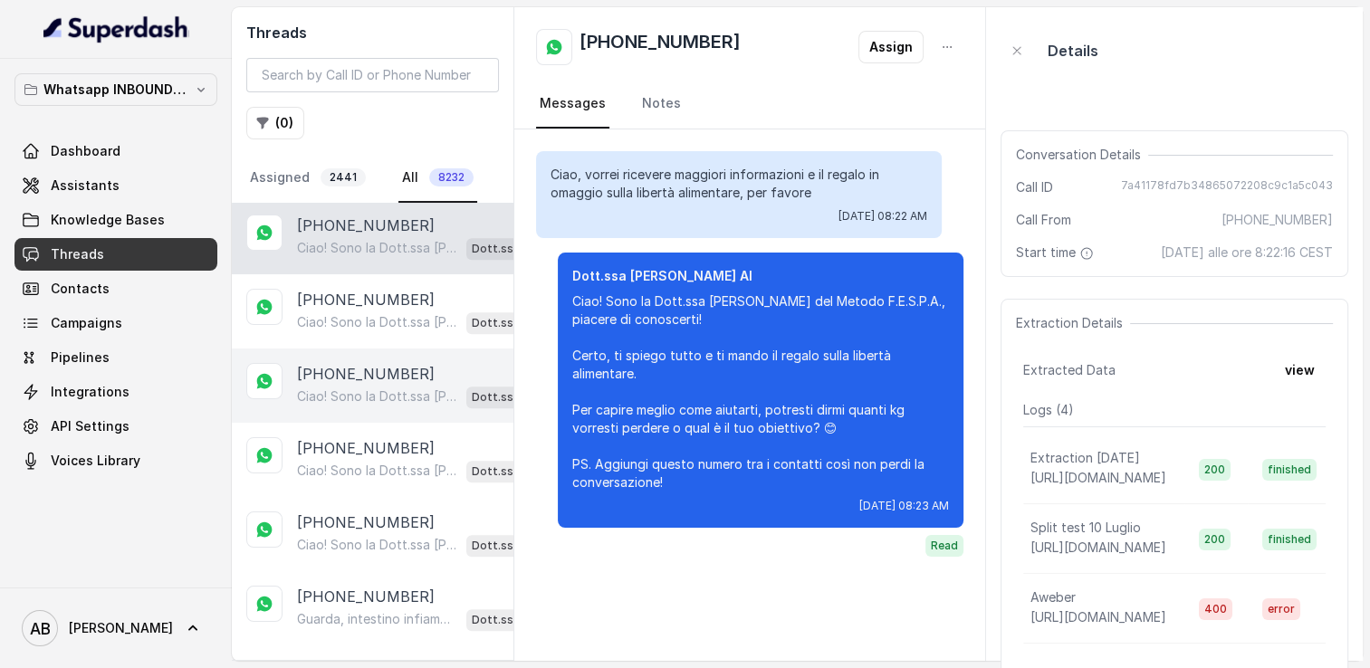
click at [362, 363] on p "[PHONE_NUMBER]" at bounding box center [366, 374] width 138 height 22
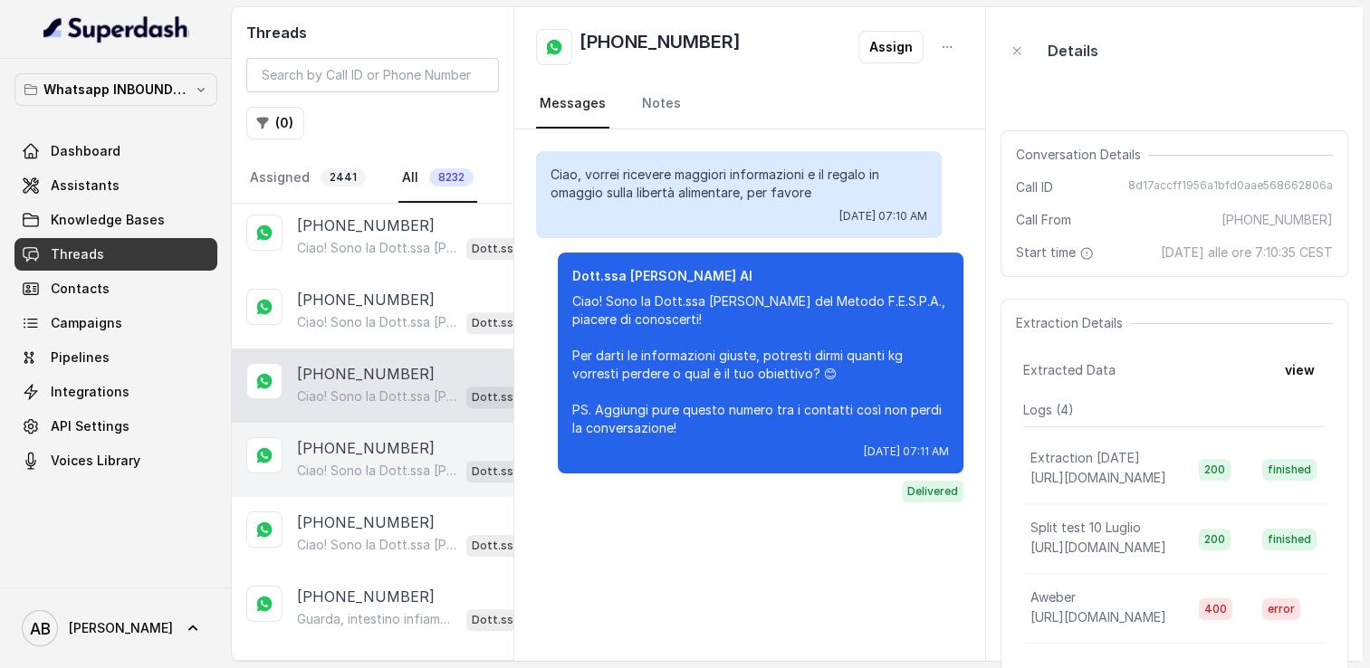
click at [361, 423] on div "[PHONE_NUMBER] Ciao! Sono la Dott.ssa [PERSON_NAME] del Metodo F.E.S.P.A., piac…" at bounding box center [373, 460] width 282 height 74
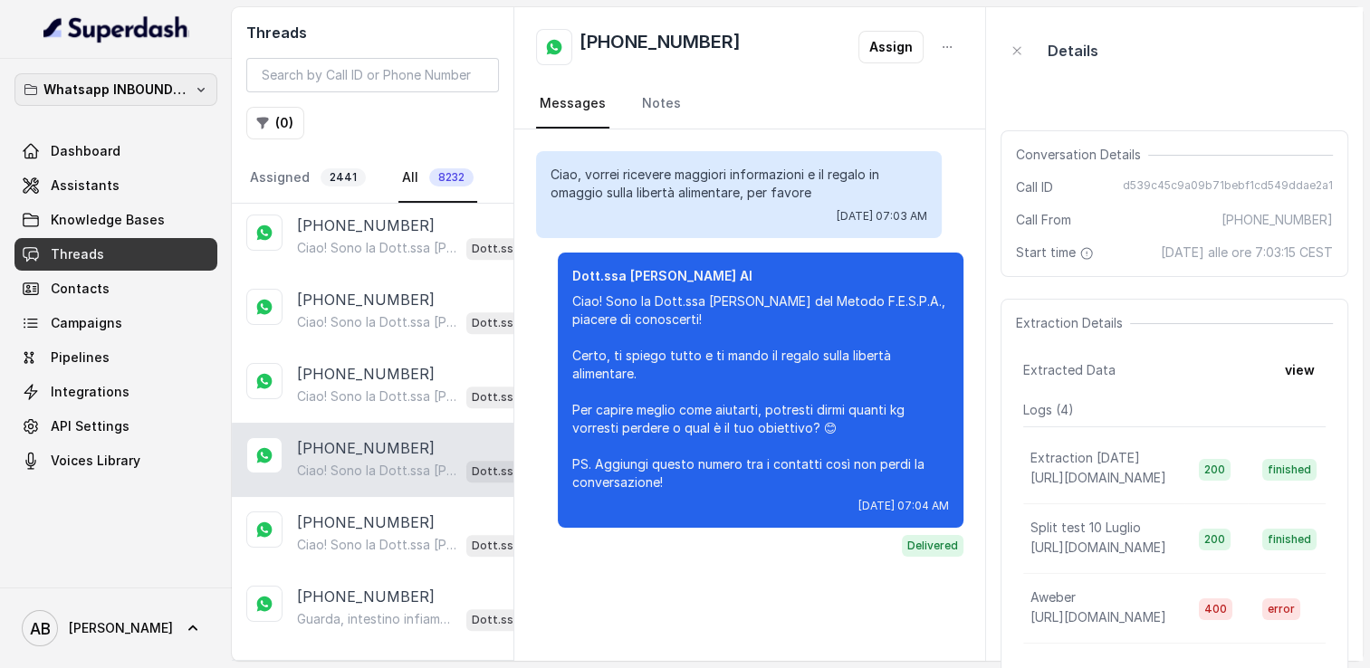
click at [129, 86] on p "Whatsapp INBOUND Workspace" at bounding box center [115, 90] width 145 height 22
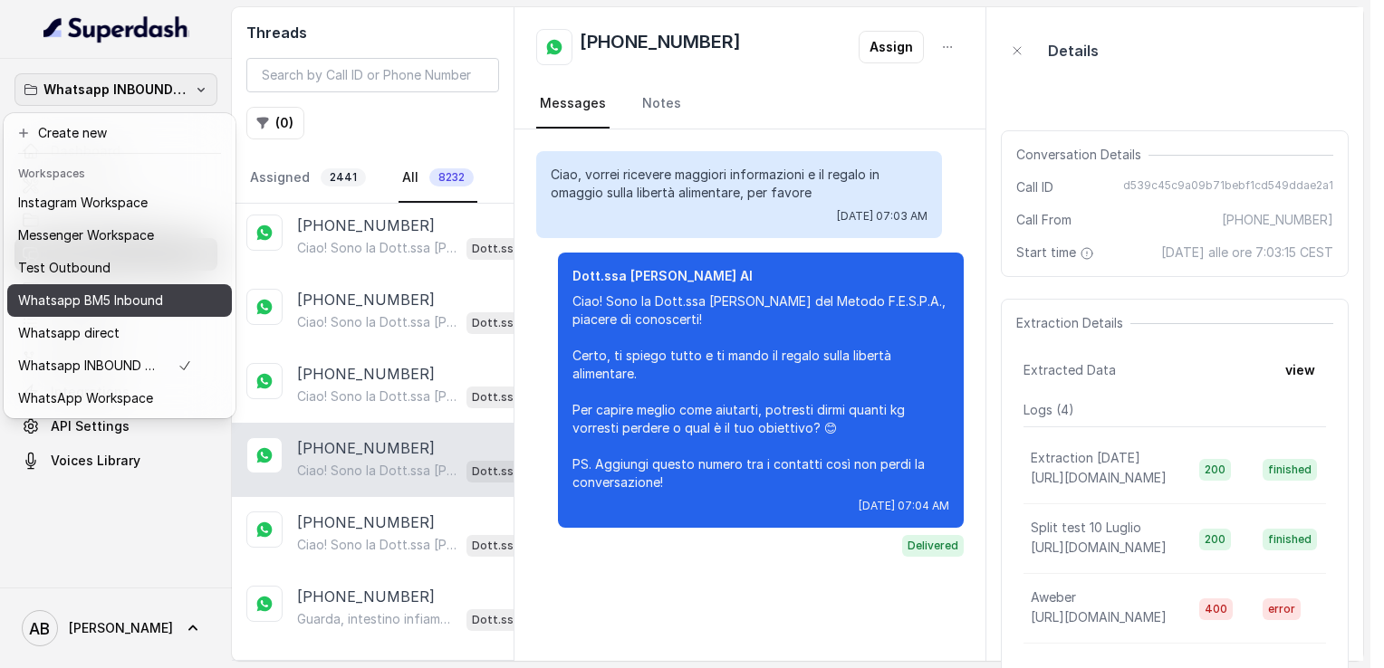
click at [114, 303] on p "Whatsapp BM5 Inbound" at bounding box center [90, 301] width 145 height 22
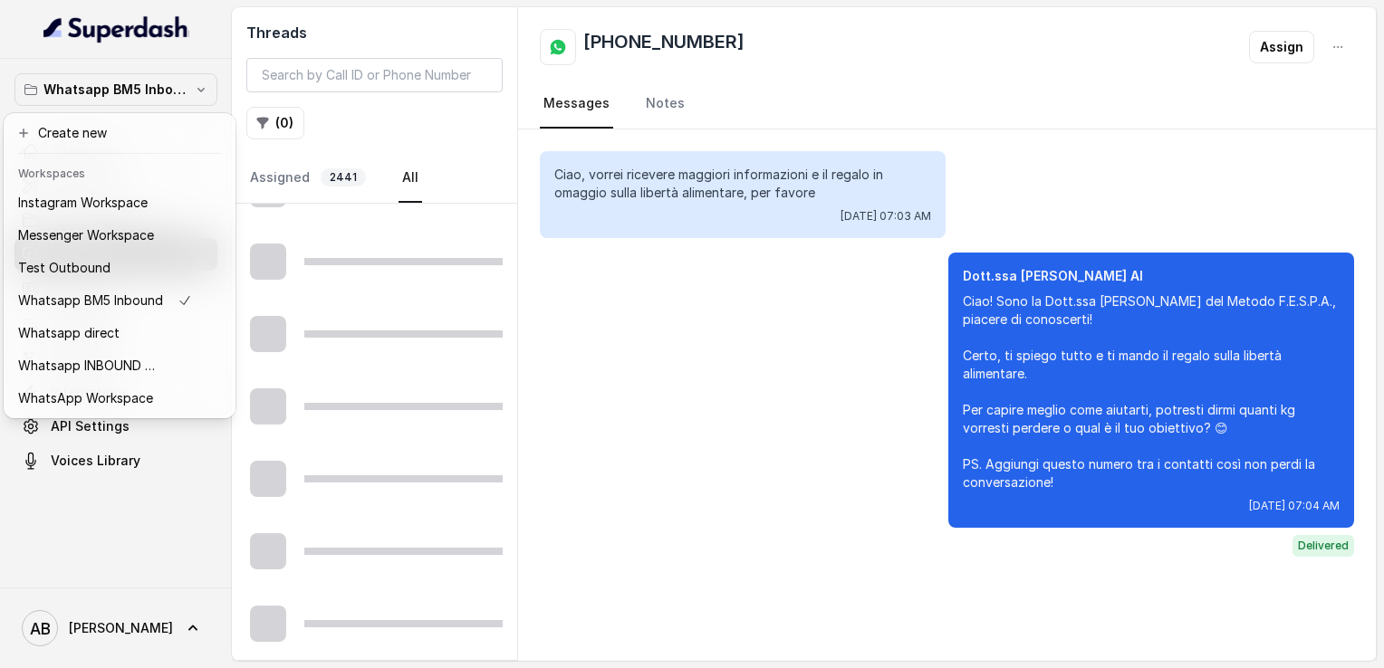
scroll to position [990, 0]
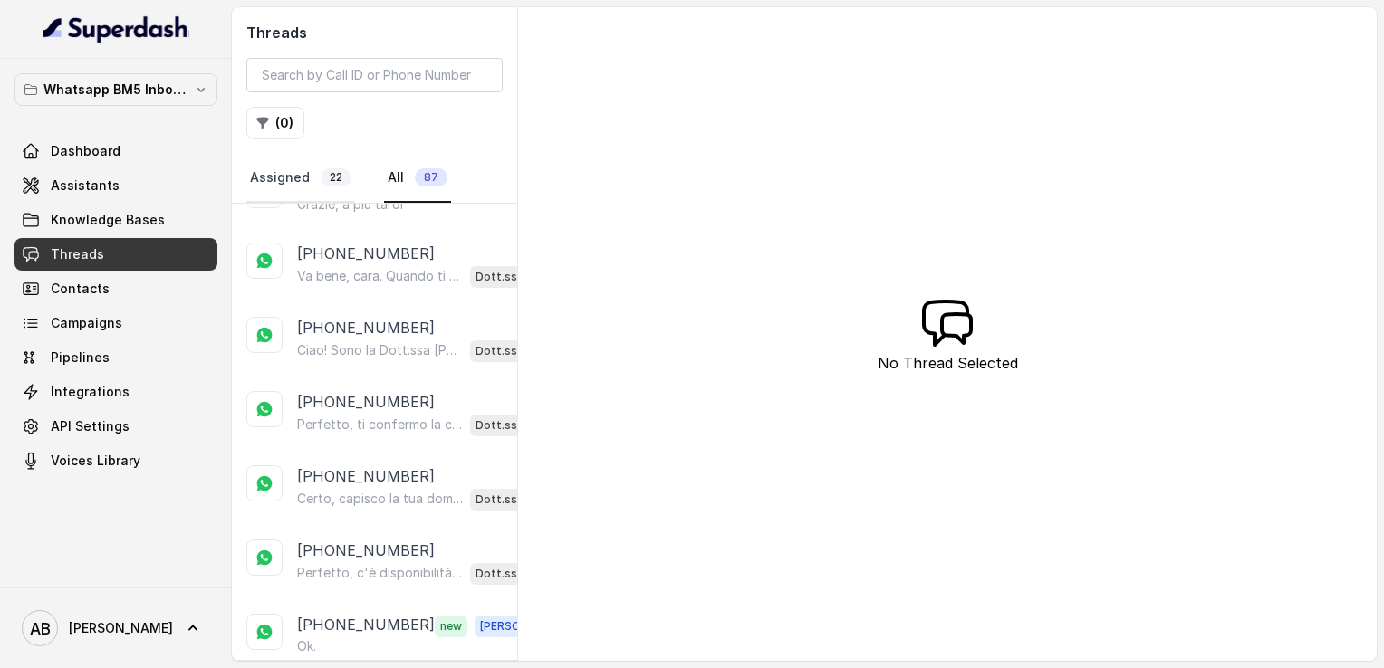
click at [315, 179] on link "Assigned 22" at bounding box center [300, 178] width 109 height 49
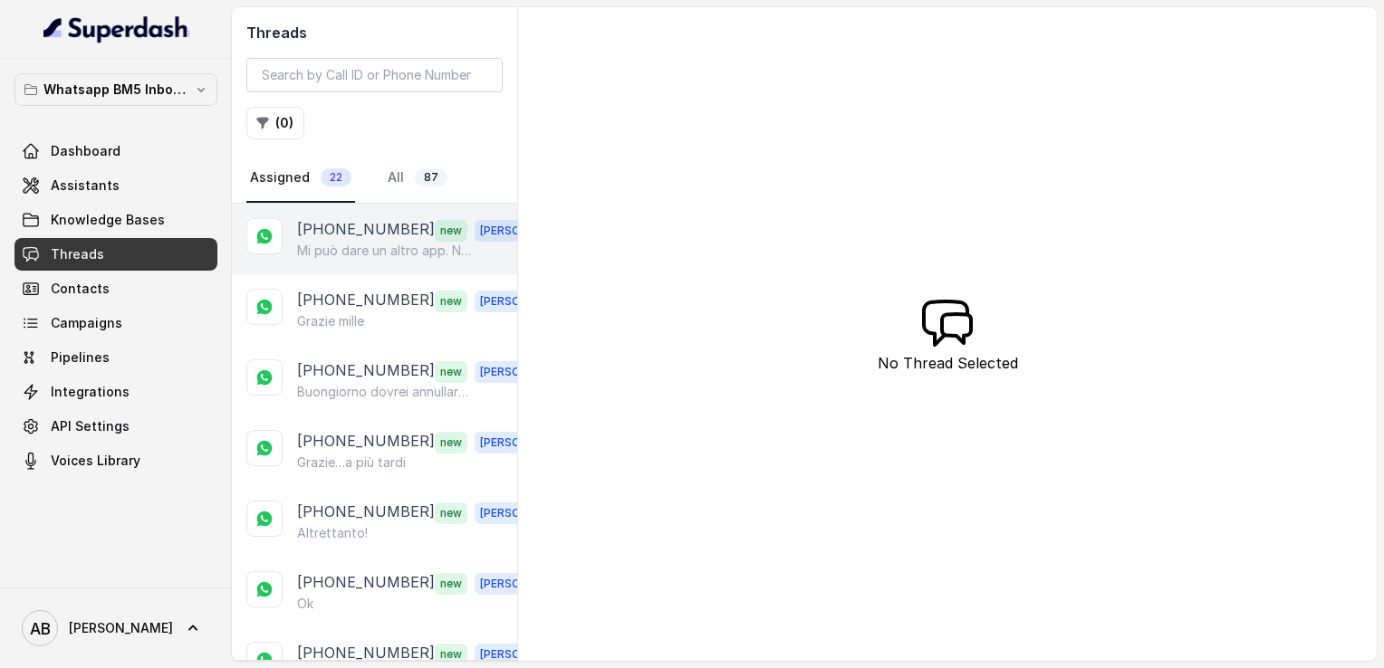
click at [362, 252] on p "Mi può dare un altro app. Non ho potuto rispondere prima grazie" at bounding box center [384, 251] width 174 height 18
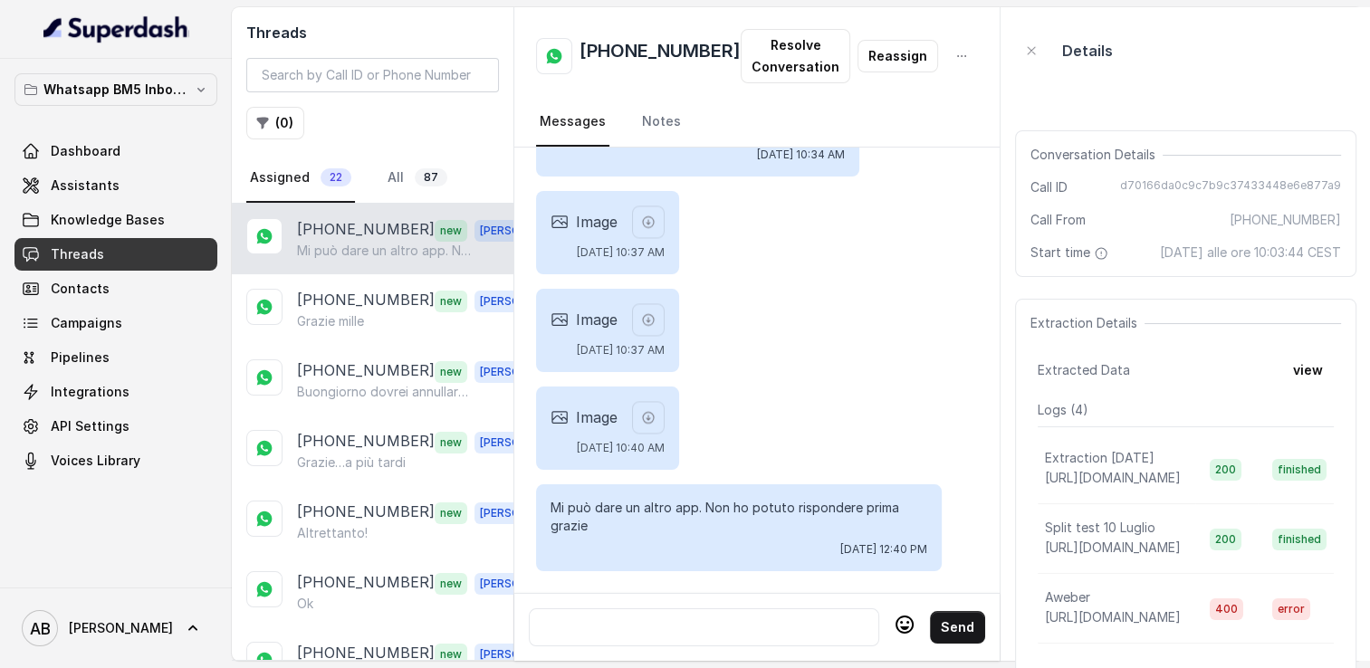
scroll to position [2815, 0]
click at [688, 617] on div at bounding box center [704, 628] width 334 height 22
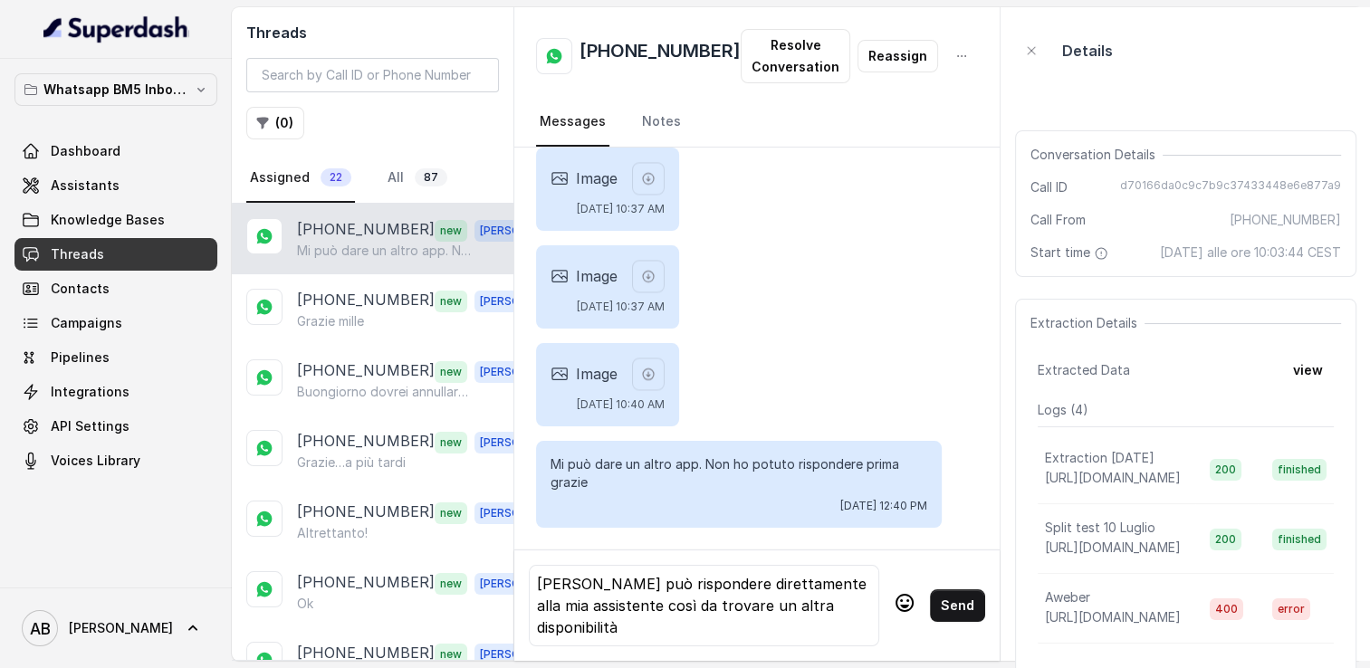
click at [897, 597] on icon at bounding box center [905, 603] width 22 height 22
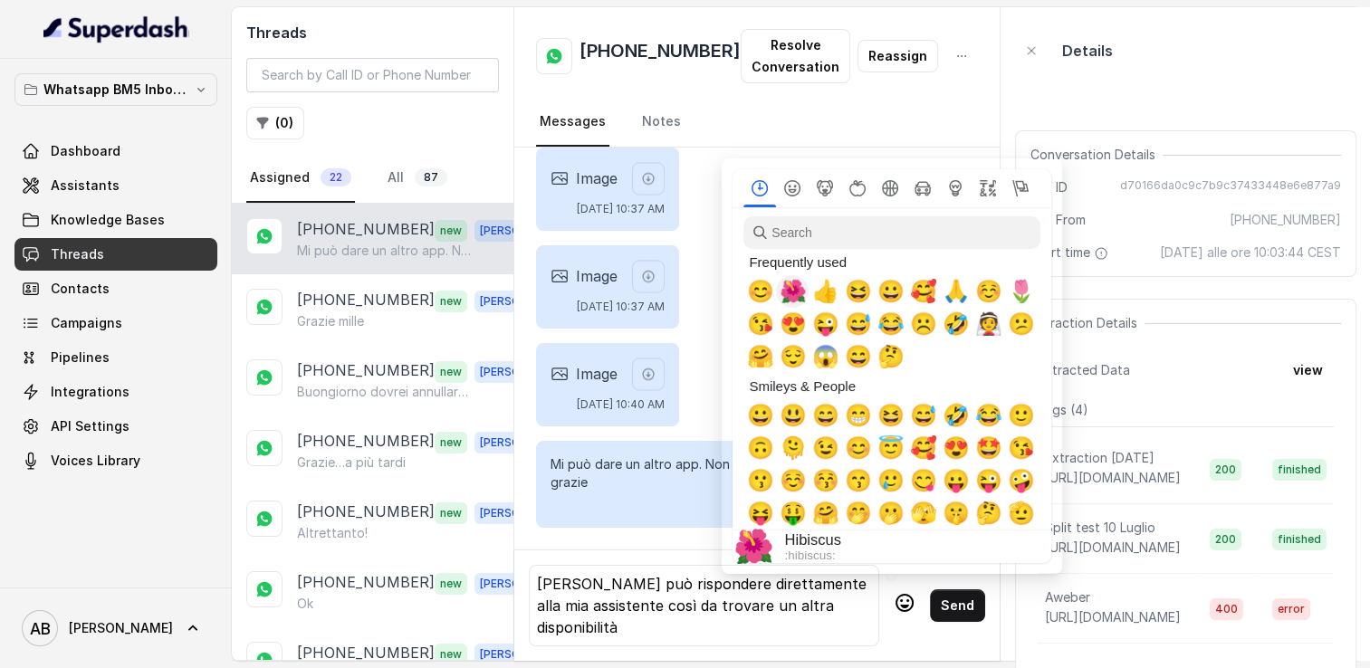
click at [755, 290] on span "😊" at bounding box center [759, 291] width 27 height 25
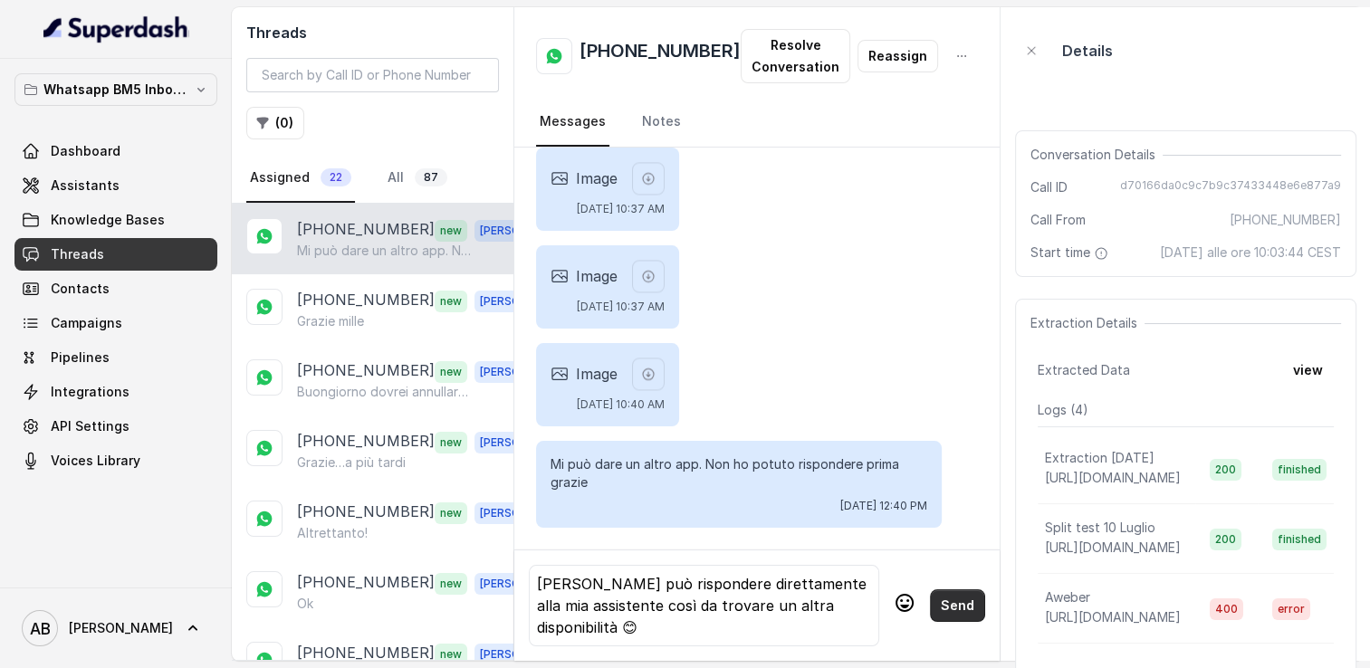
click at [944, 599] on button "Send" at bounding box center [957, 606] width 55 height 33
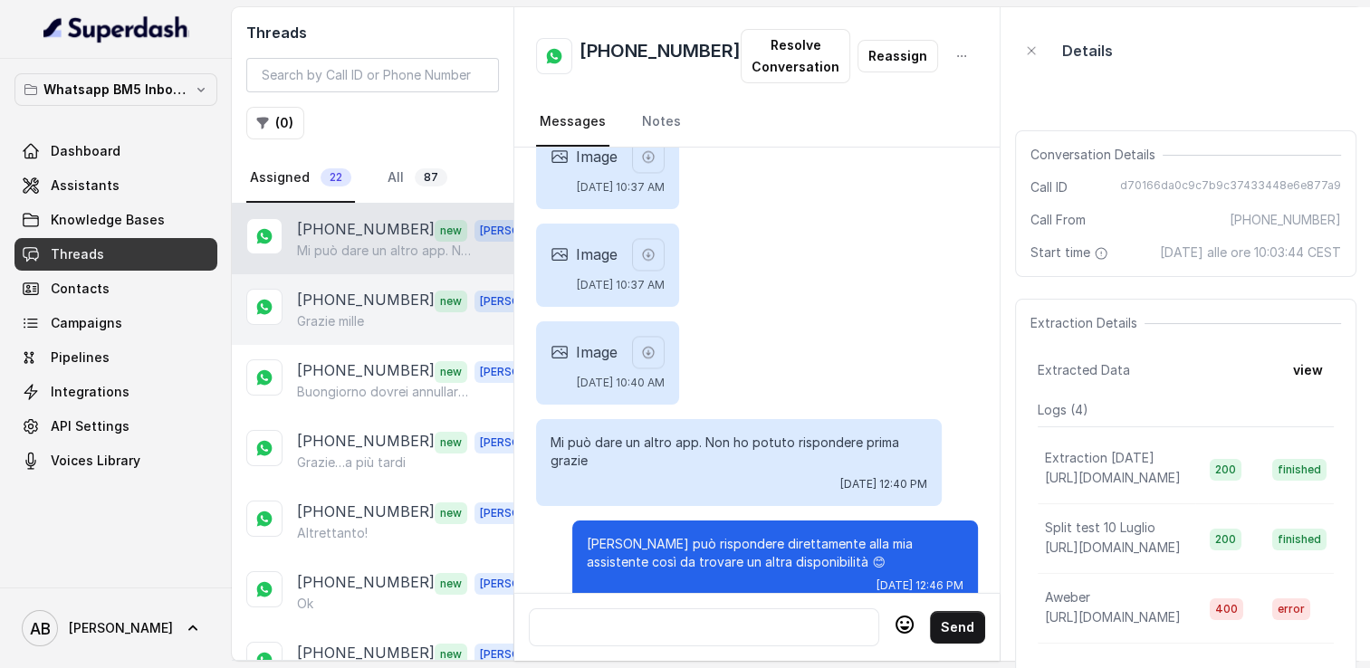
click at [318, 304] on p "[PHONE_NUMBER]" at bounding box center [366, 301] width 138 height 24
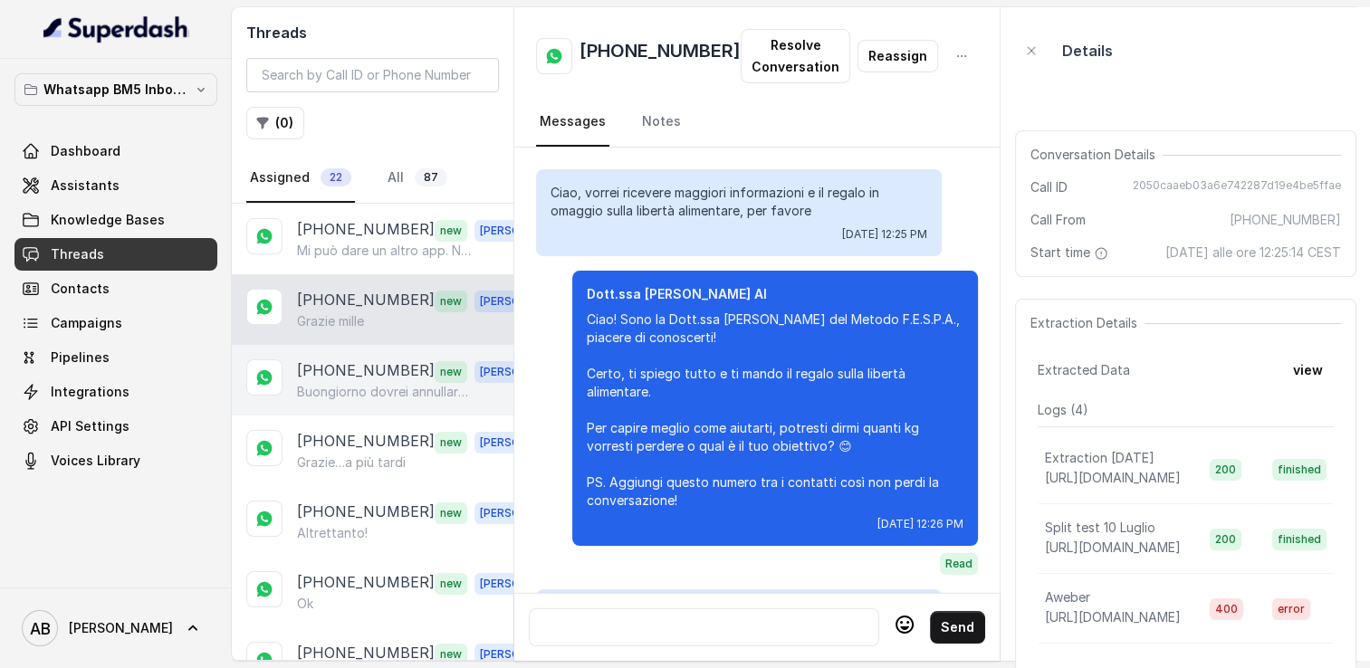
scroll to position [2609, 0]
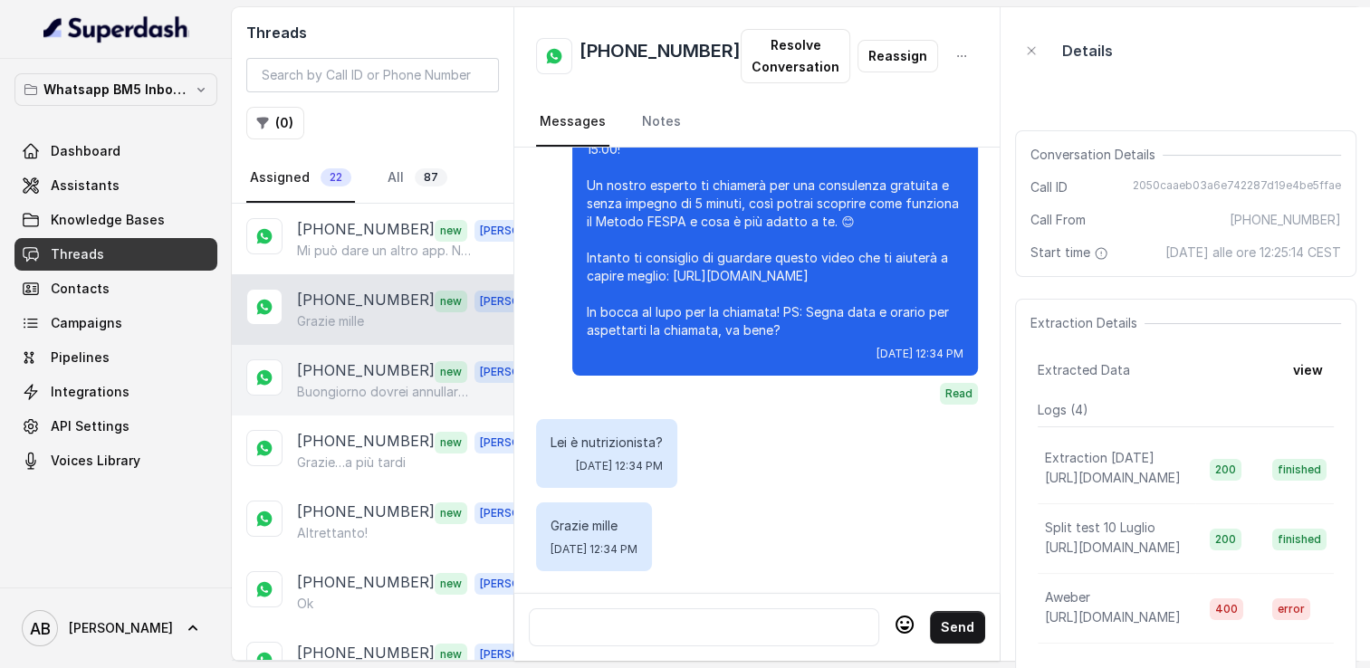
click at [326, 377] on p "[PHONE_NUMBER]" at bounding box center [366, 372] width 138 height 24
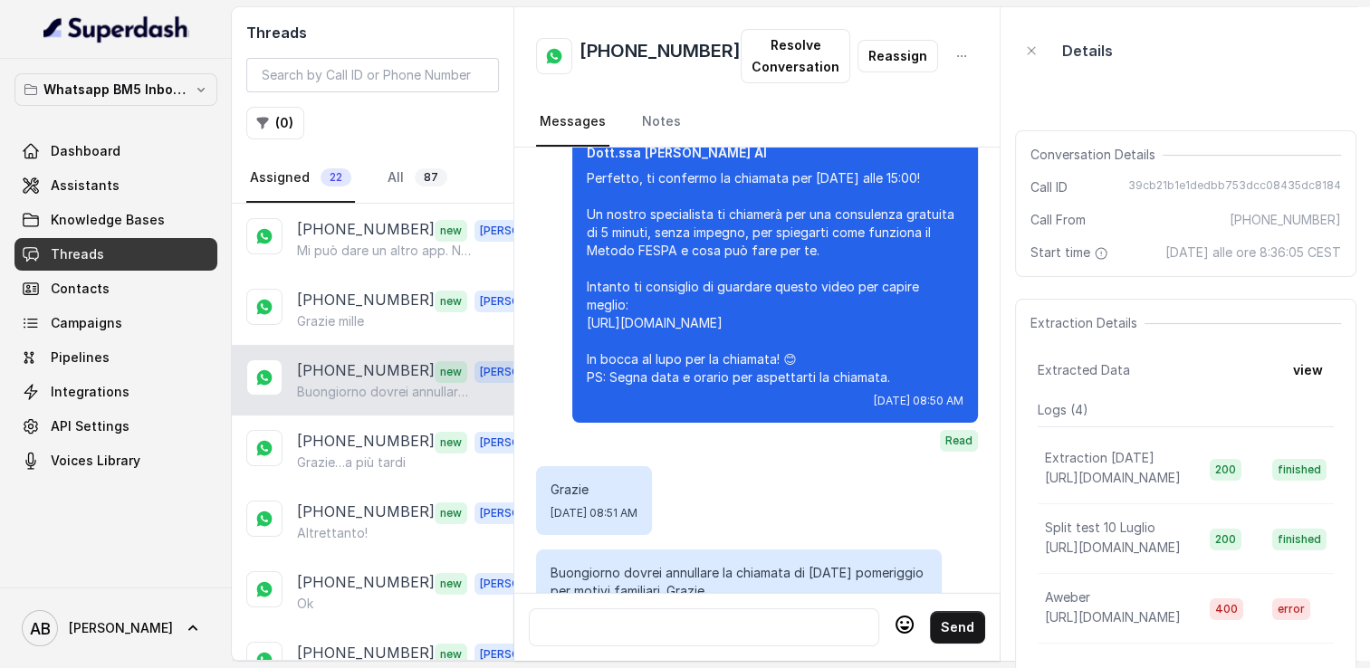
scroll to position [2601, 0]
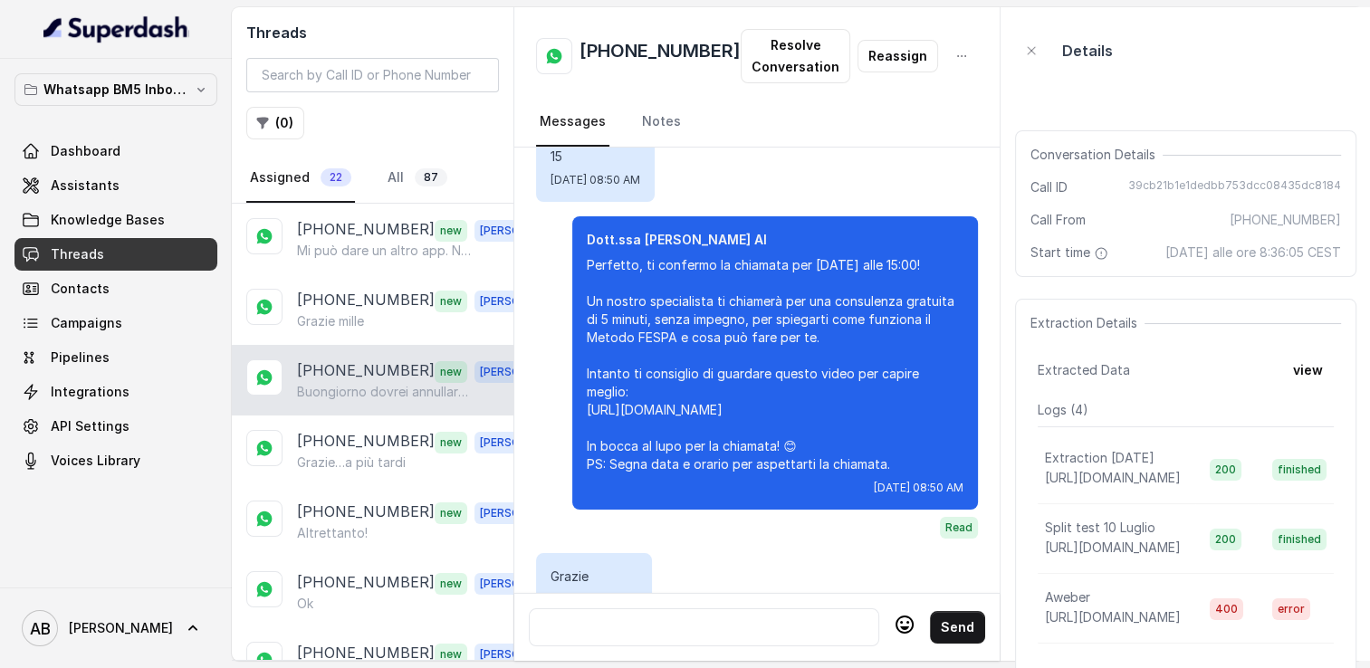
click at [634, 51] on h2 "[PHONE_NUMBER]" at bounding box center [660, 56] width 161 height 36
copy h2 "[PHONE_NUMBER]"
